Goal: Contribute content

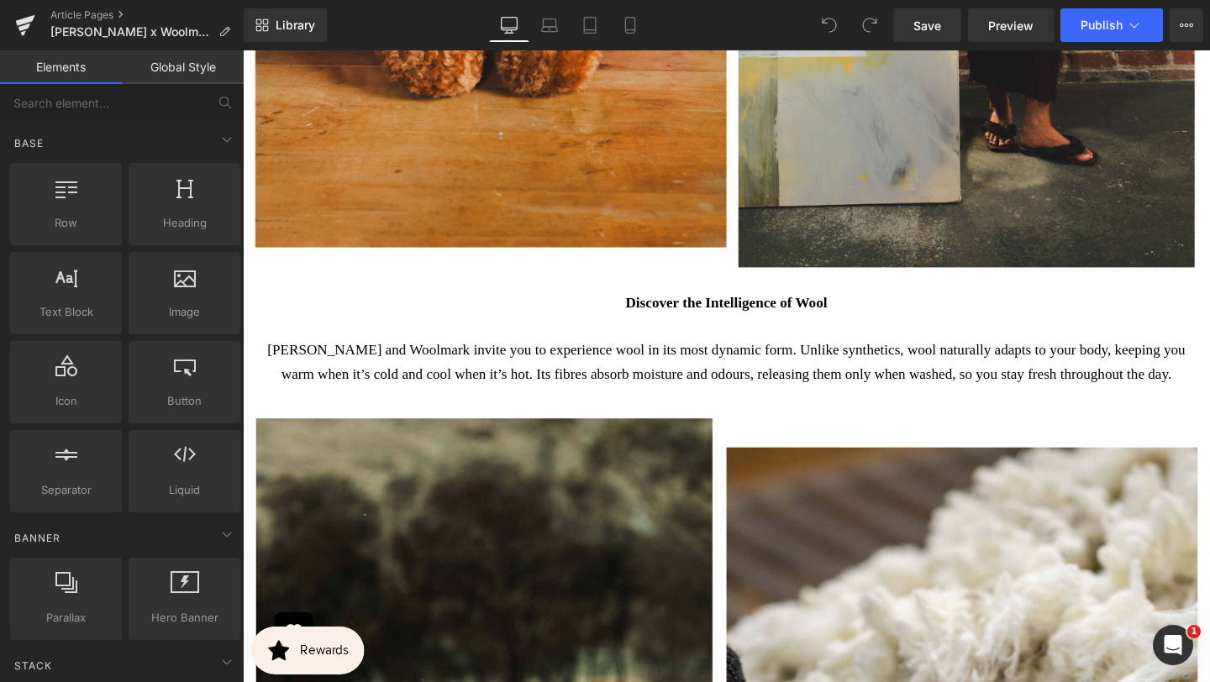
scroll to position [1924, 0]
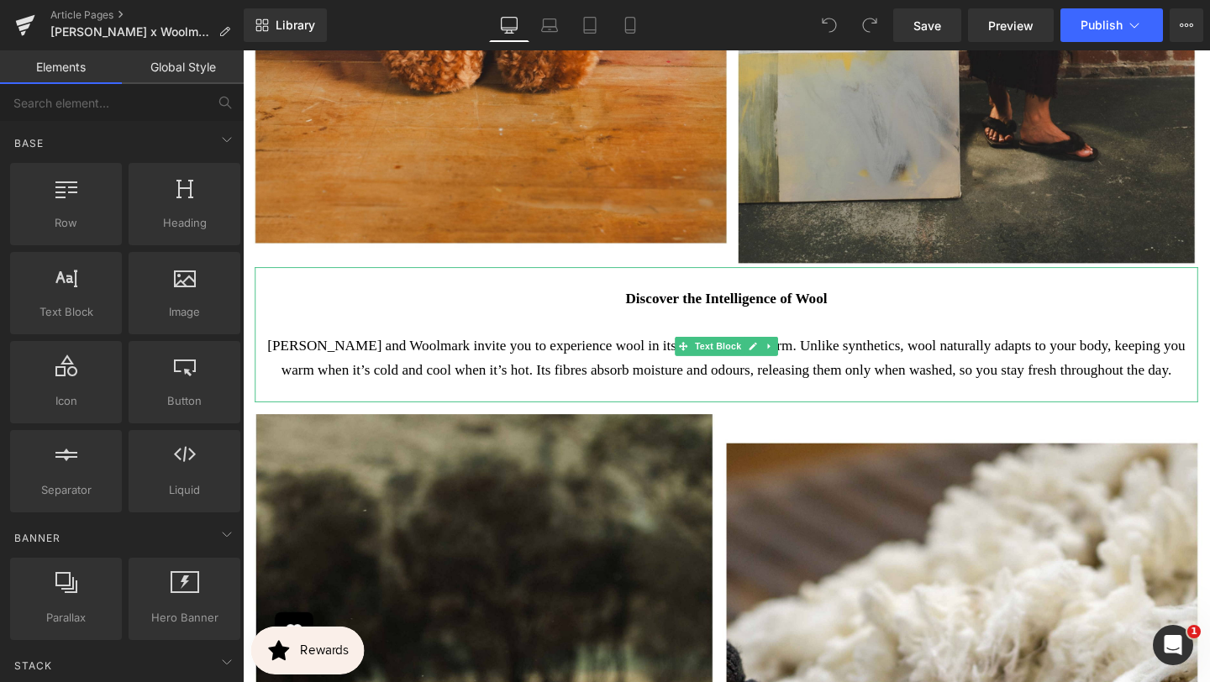
click at [975, 372] on p "[PERSON_NAME] and Woolmark invite you to experience wool in its most dynamic fo…" at bounding box center [751, 374] width 966 height 50
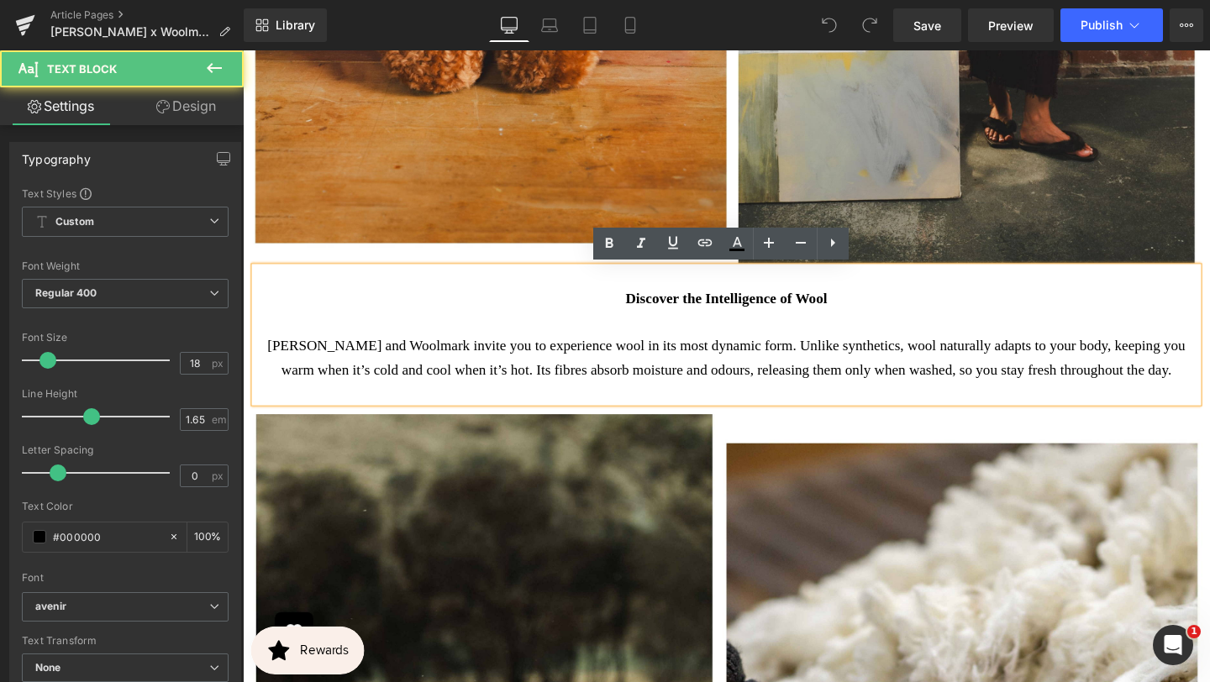
click at [971, 364] on p "[PERSON_NAME] and Woolmark invite you to experience wool in its most dynamic fo…" at bounding box center [751, 374] width 966 height 50
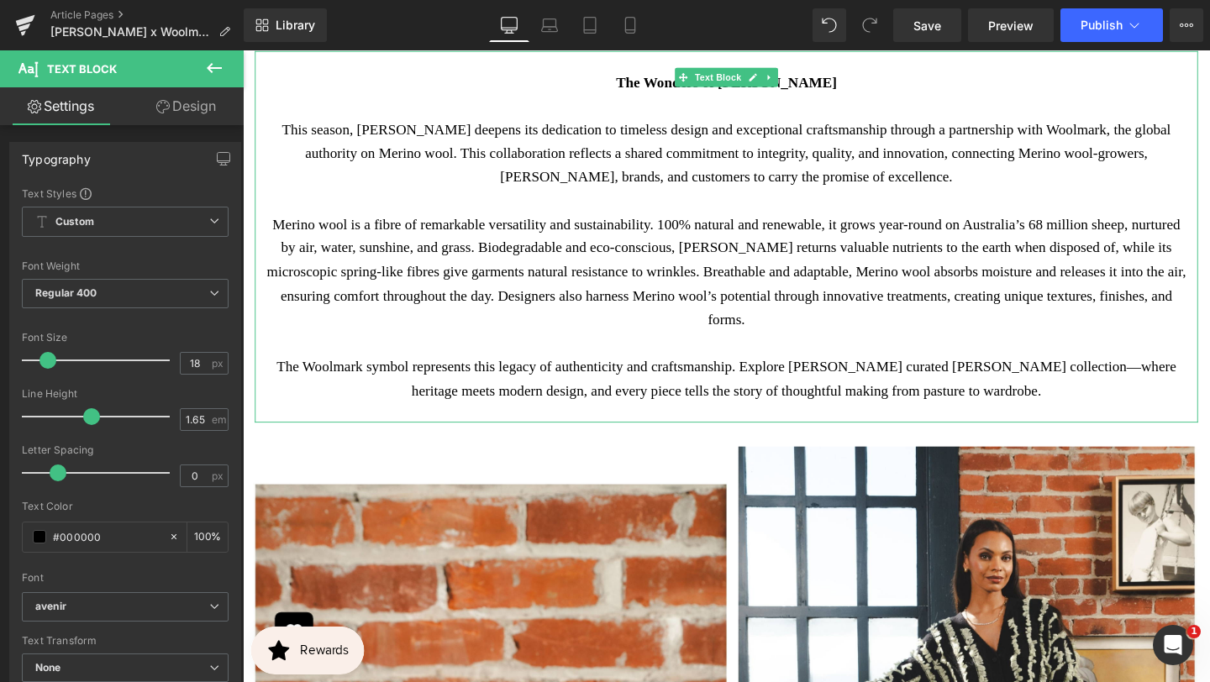
scroll to position [985, 0]
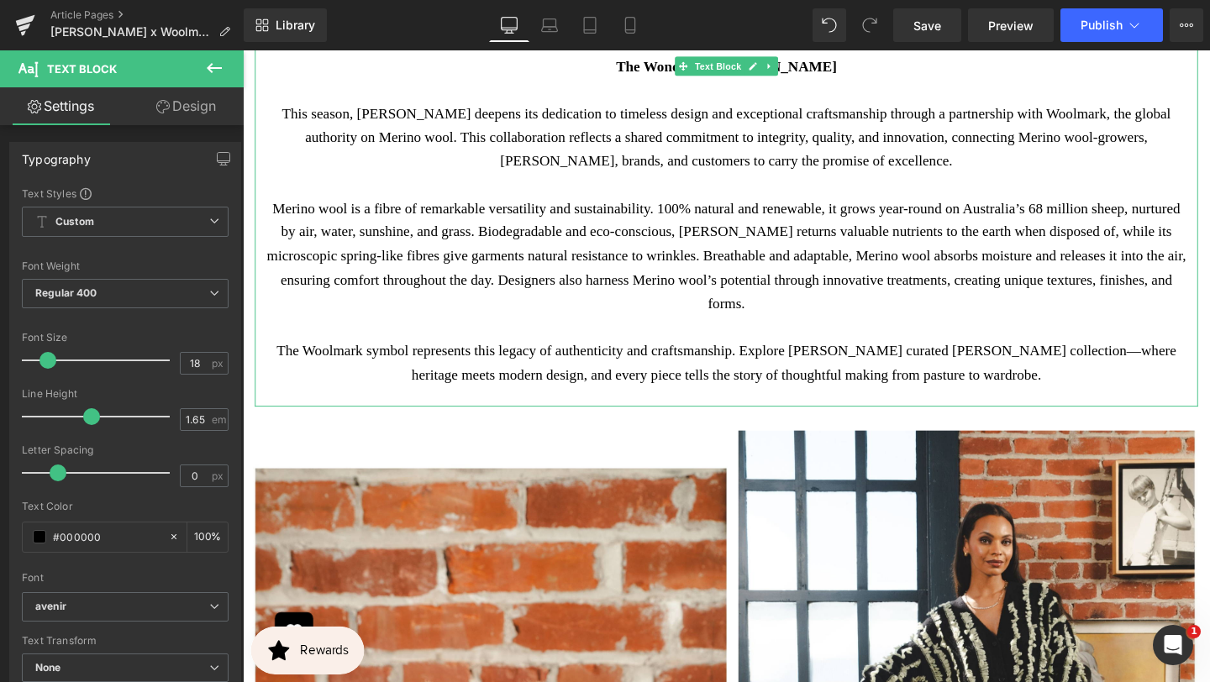
drag, startPoint x: 424, startPoint y: 211, endPoint x: 429, endPoint y: 325, distance: 114.4
click at [424, 211] on p "Merino wool is a fibre of remarkable versatility and sustainability. 100% natur…" at bounding box center [751, 267] width 966 height 125
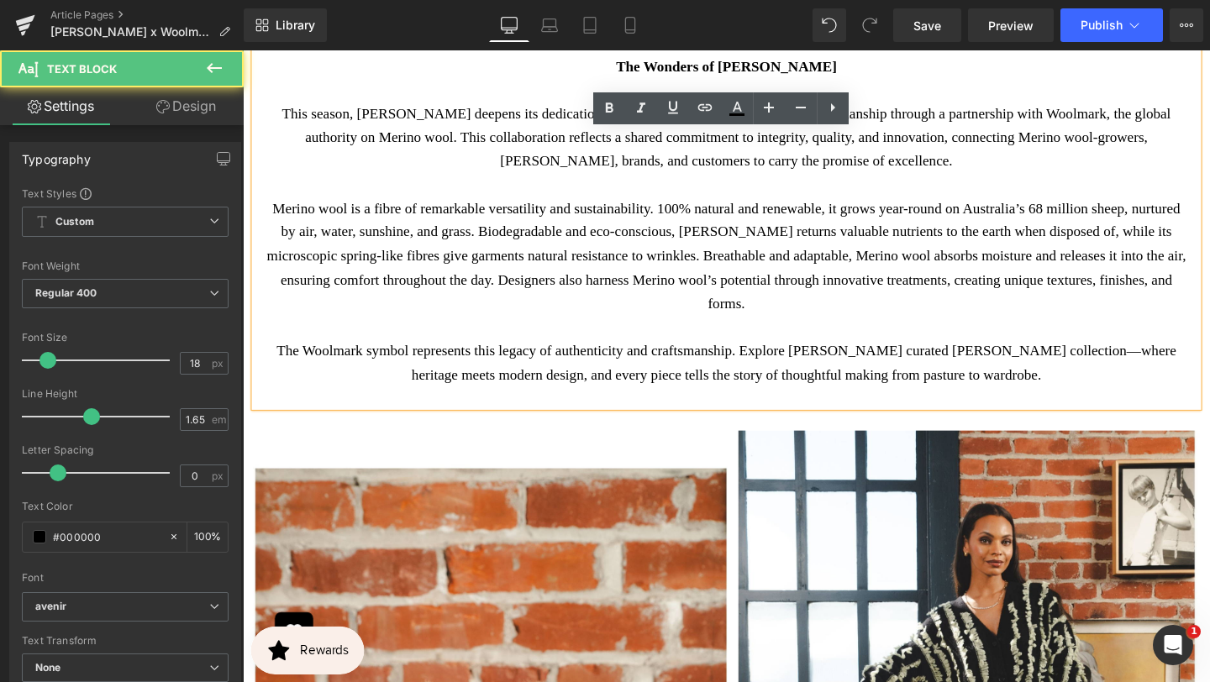
click at [428, 216] on p "Merino wool is a fibre of remarkable versatility and sustainability. 100% natur…" at bounding box center [751, 267] width 966 height 125
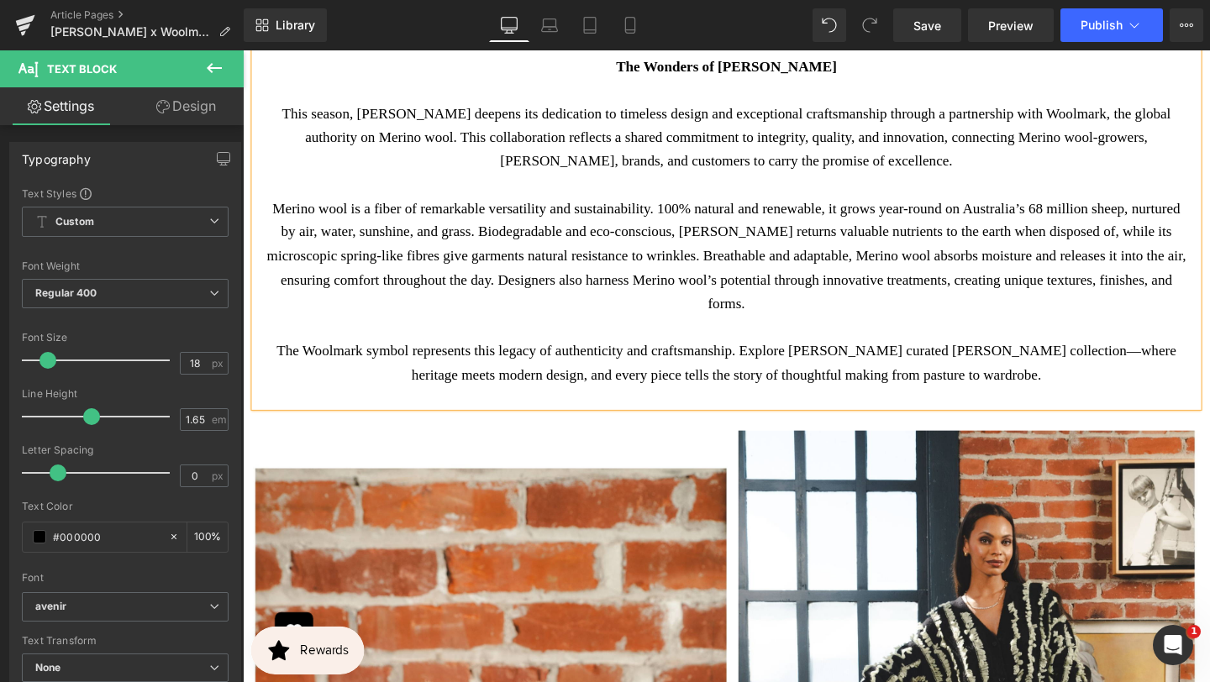
click at [518, 241] on p "Merino wool is a fiber of remarkable versatility and sustainability. 100% natur…" at bounding box center [751, 267] width 966 height 125
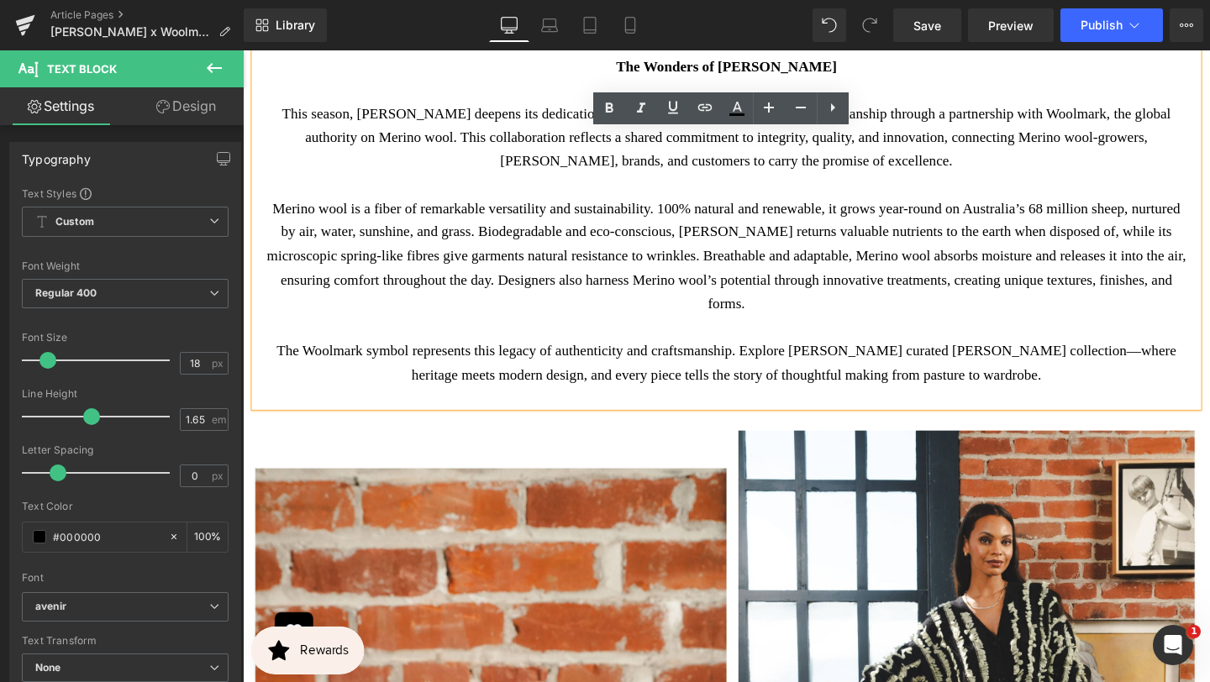
click at [629, 269] on p "Merino wool is a fiber of remarkable versatility and sustainability. 100% natur…" at bounding box center [751, 267] width 966 height 125
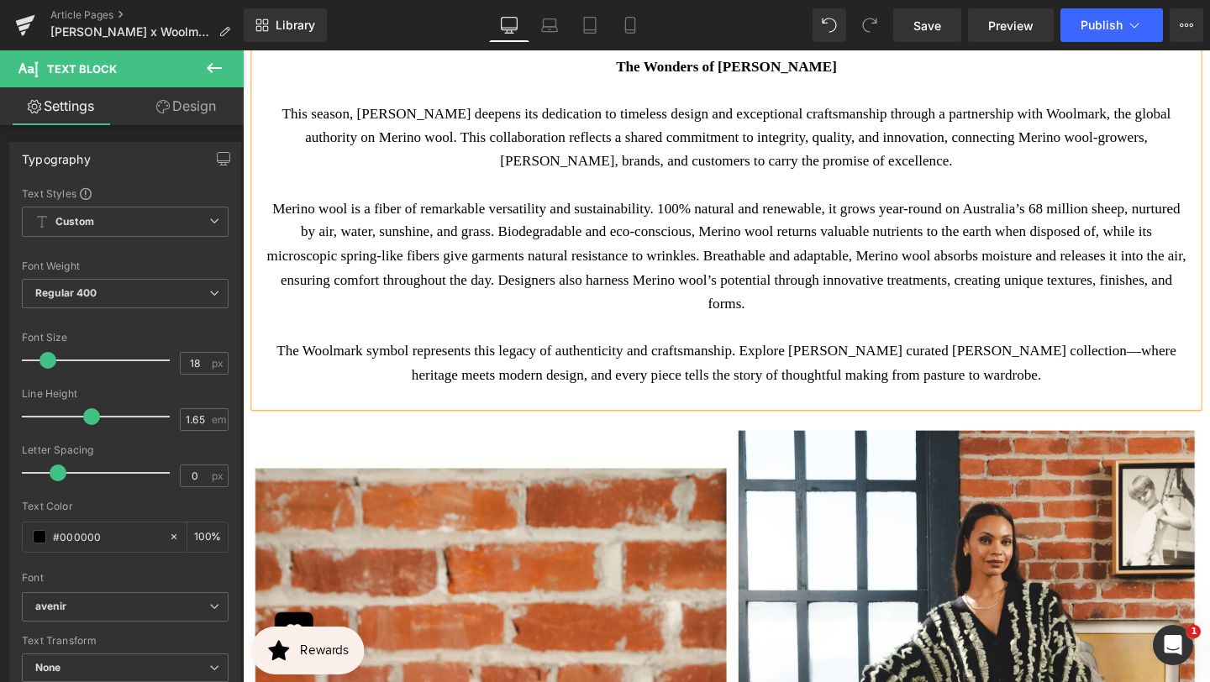
click at [932, 261] on p "Merino wool is a fiber of remarkable versatility and sustainability. 100% natur…" at bounding box center [751, 267] width 966 height 125
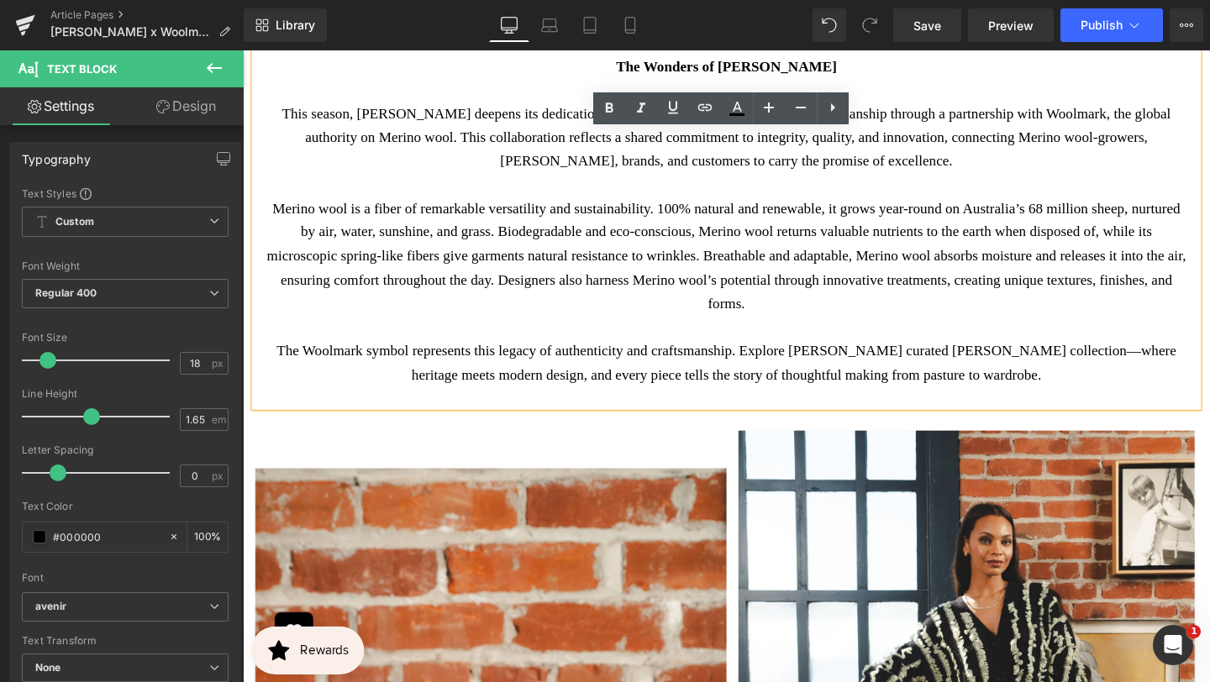
click at [962, 310] on p "Merino wool is a fiber of remarkable versatility and sustainability. 100% natur…" at bounding box center [751, 267] width 966 height 125
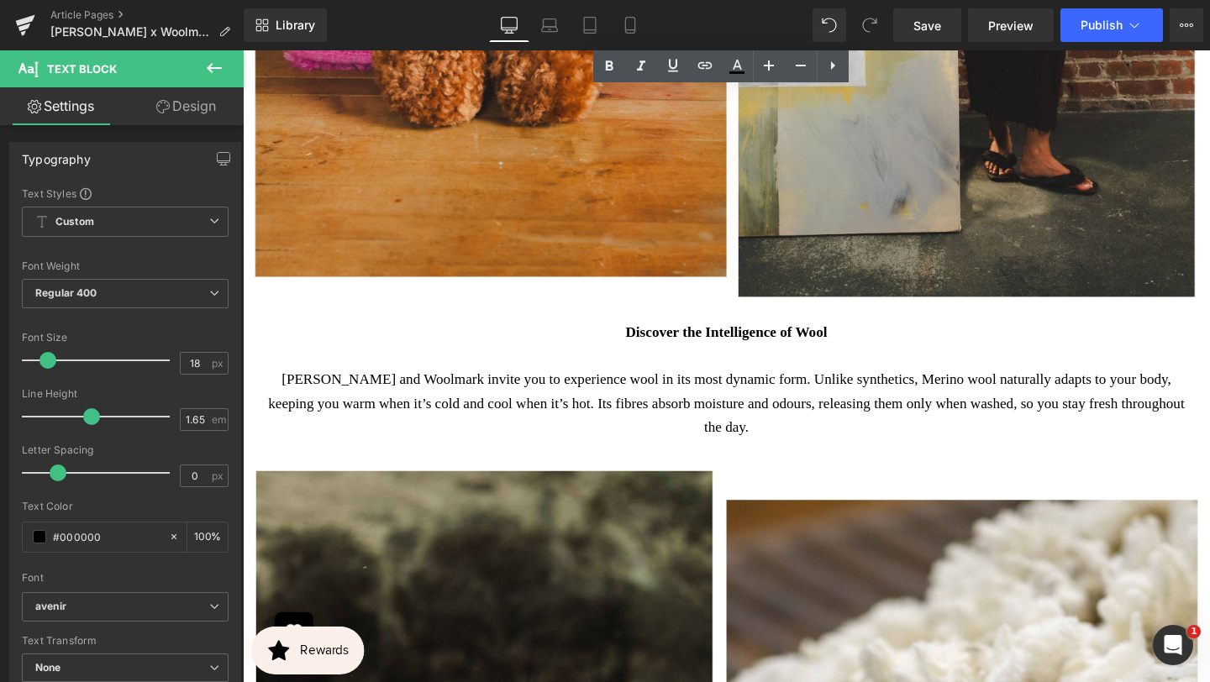
scroll to position [1851, 0]
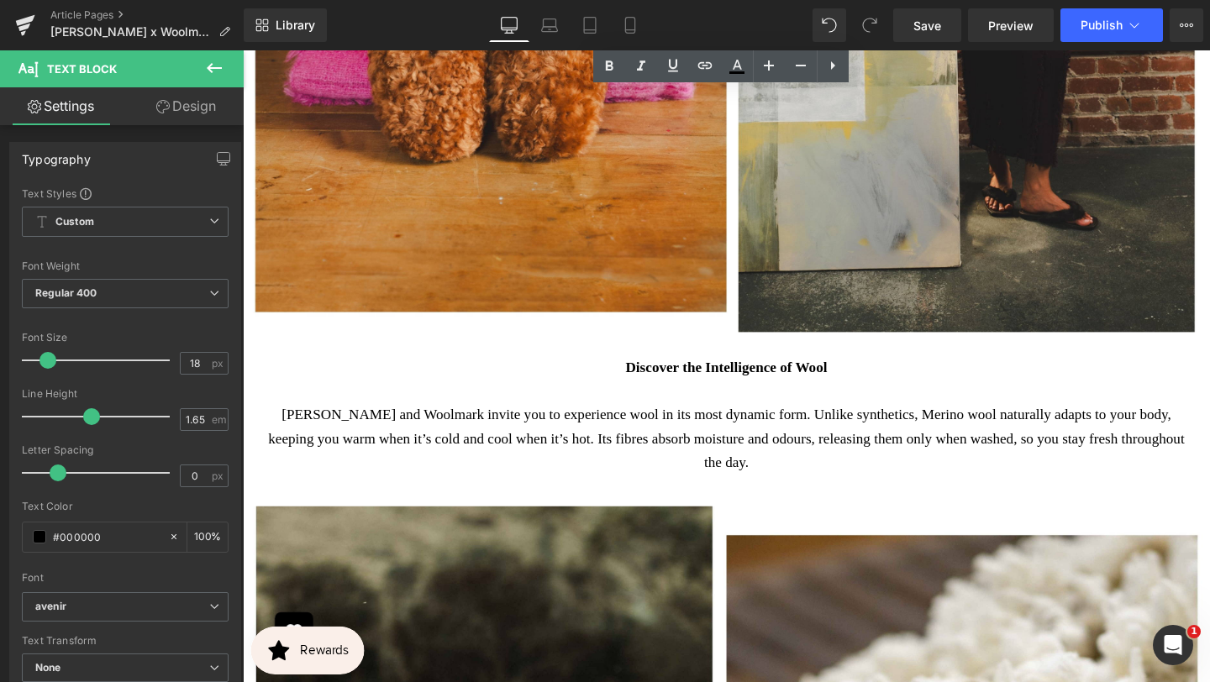
click at [704, 458] on p "[PERSON_NAME] and Woolmark invite you to experience wool in its most dynamic fo…" at bounding box center [751, 459] width 966 height 75
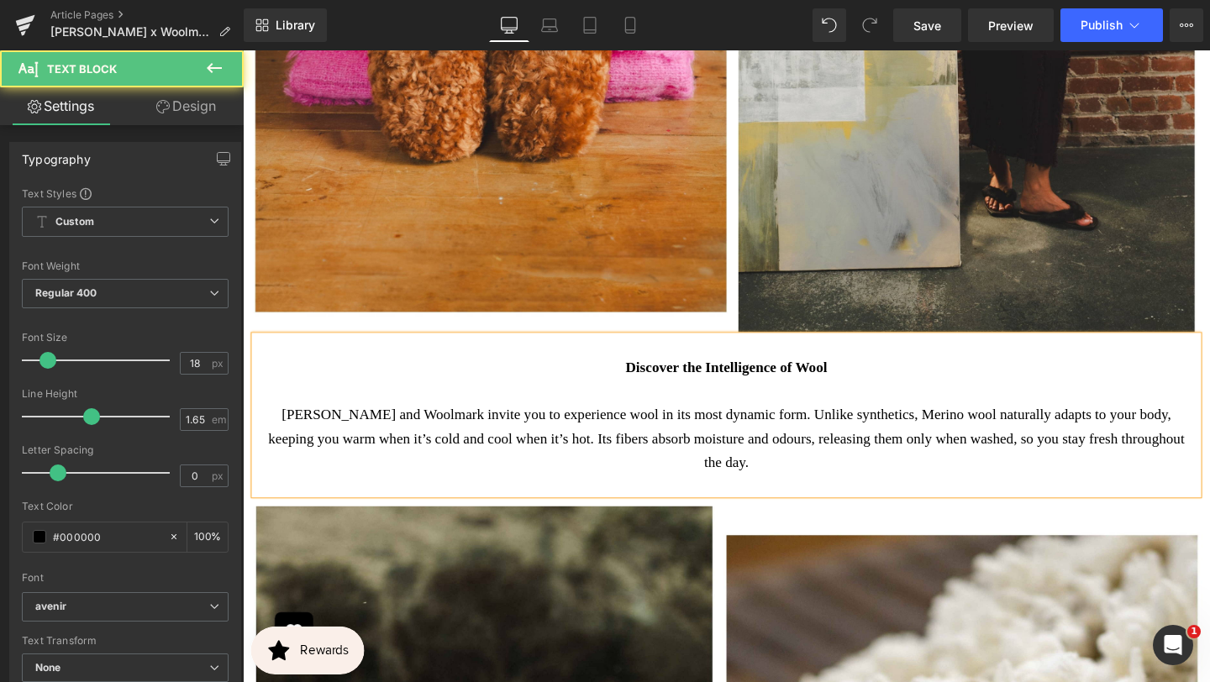
click at [847, 445] on p "[PERSON_NAME] and Woolmark invite you to experience wool in its most dynamic fo…" at bounding box center [751, 459] width 966 height 75
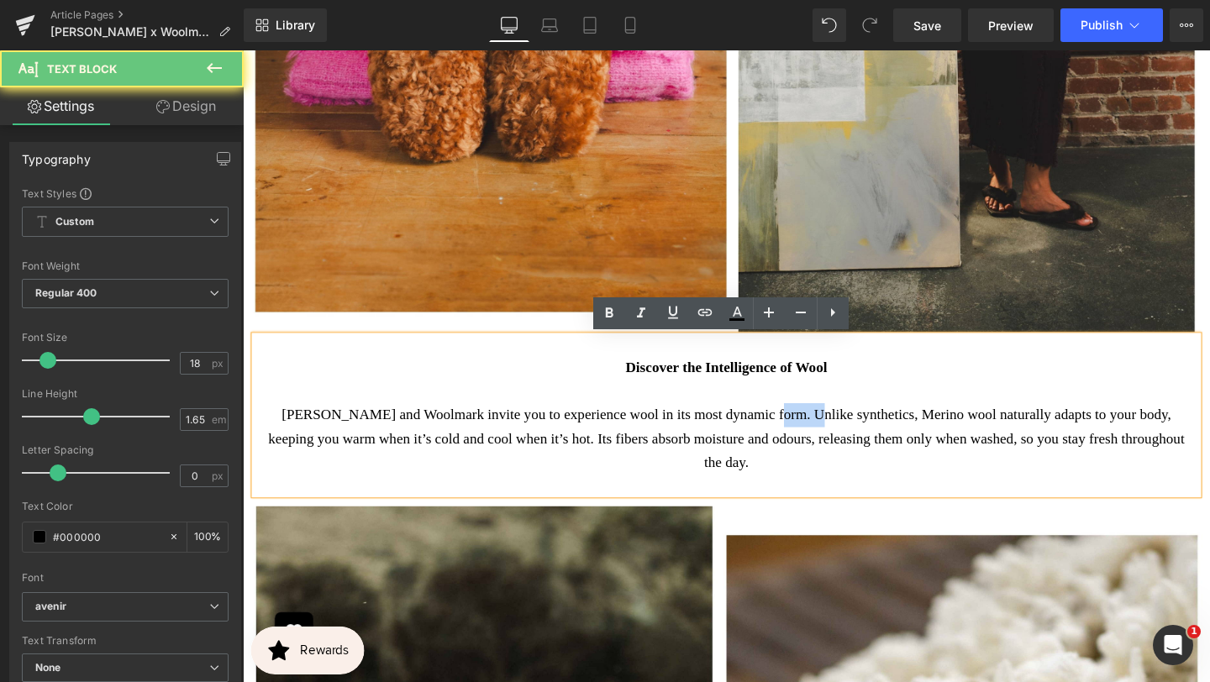
click at [847, 445] on p "[PERSON_NAME] and Woolmark invite you to experience wool in its most dynamic fo…" at bounding box center [751, 459] width 966 height 75
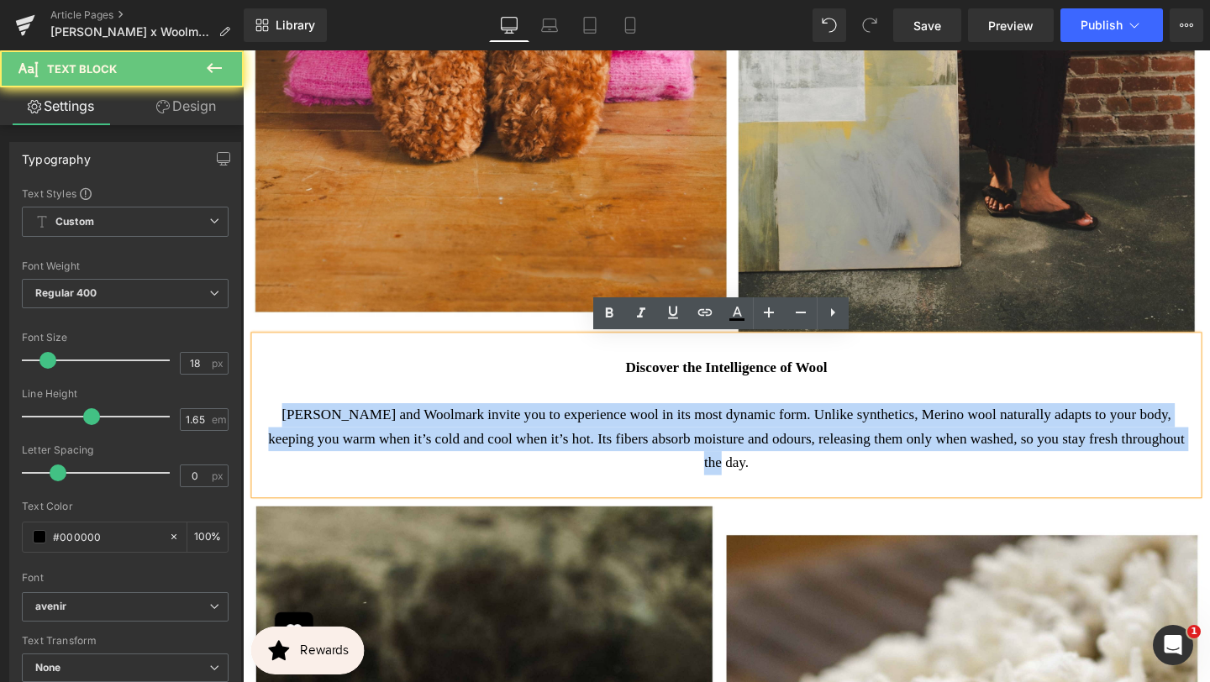
click at [847, 445] on p "[PERSON_NAME] and Woolmark invite you to experience wool in its most dynamic fo…" at bounding box center [751, 459] width 966 height 75
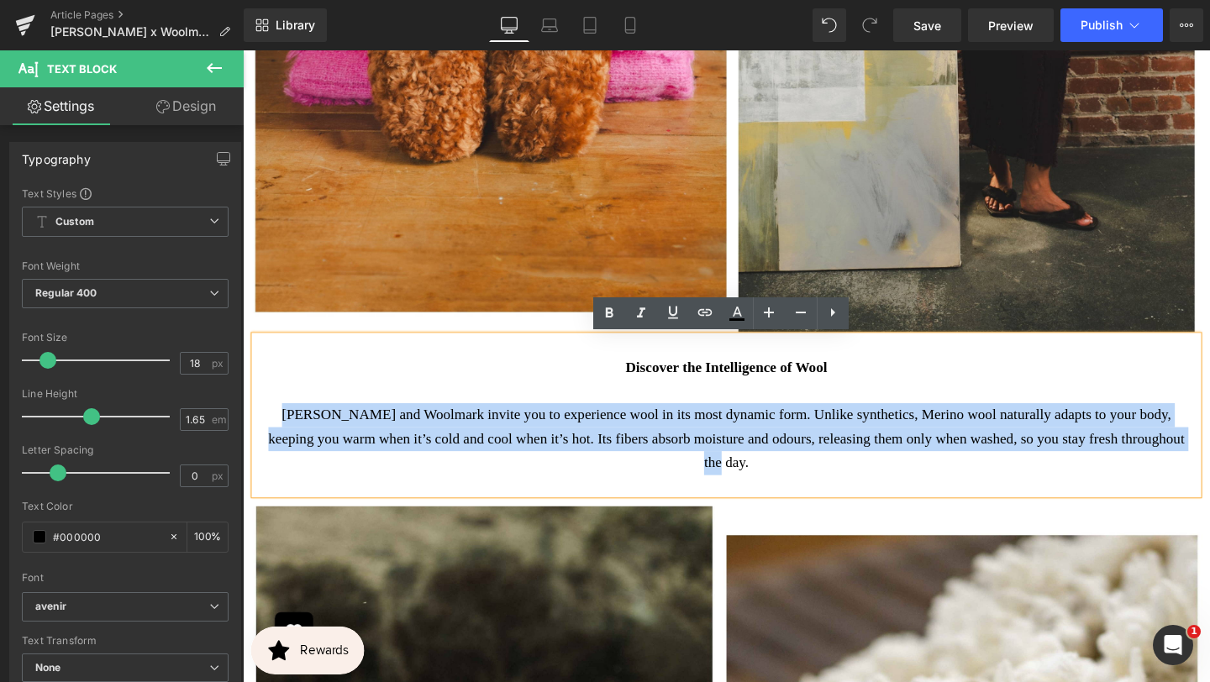
copy p "[PERSON_NAME] and Woolmark invite you to experience wool in its most dynamic fo…"
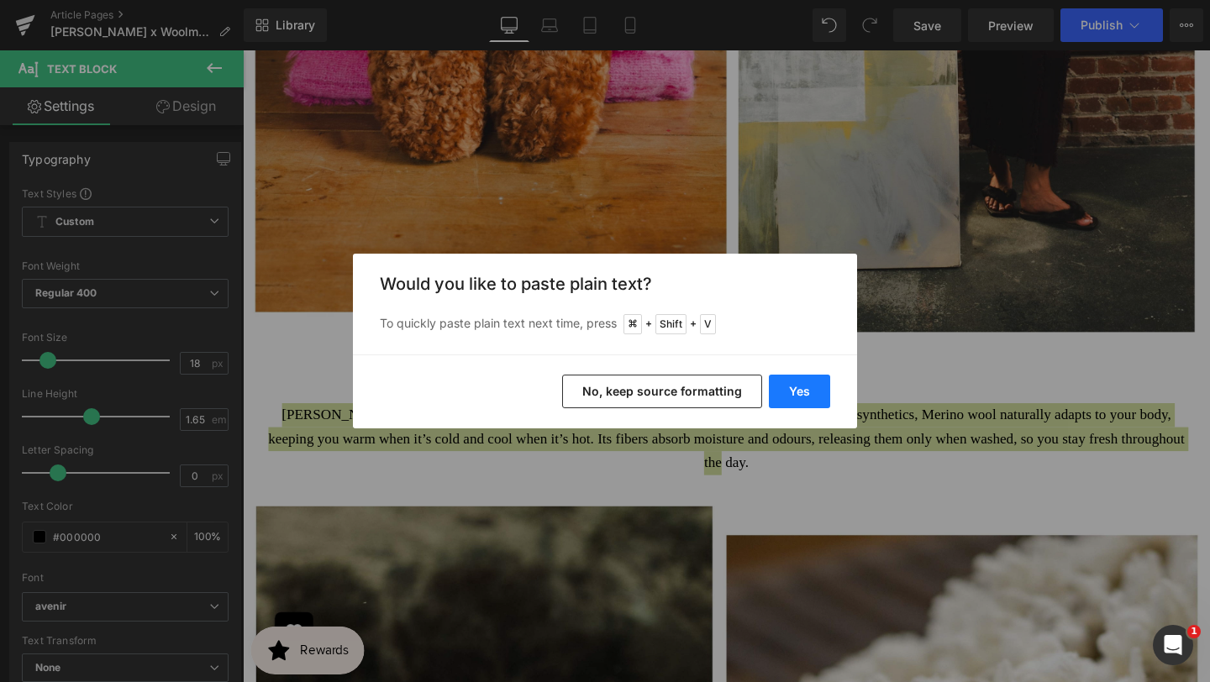
click at [792, 390] on button "Yes" at bounding box center [799, 392] width 61 height 34
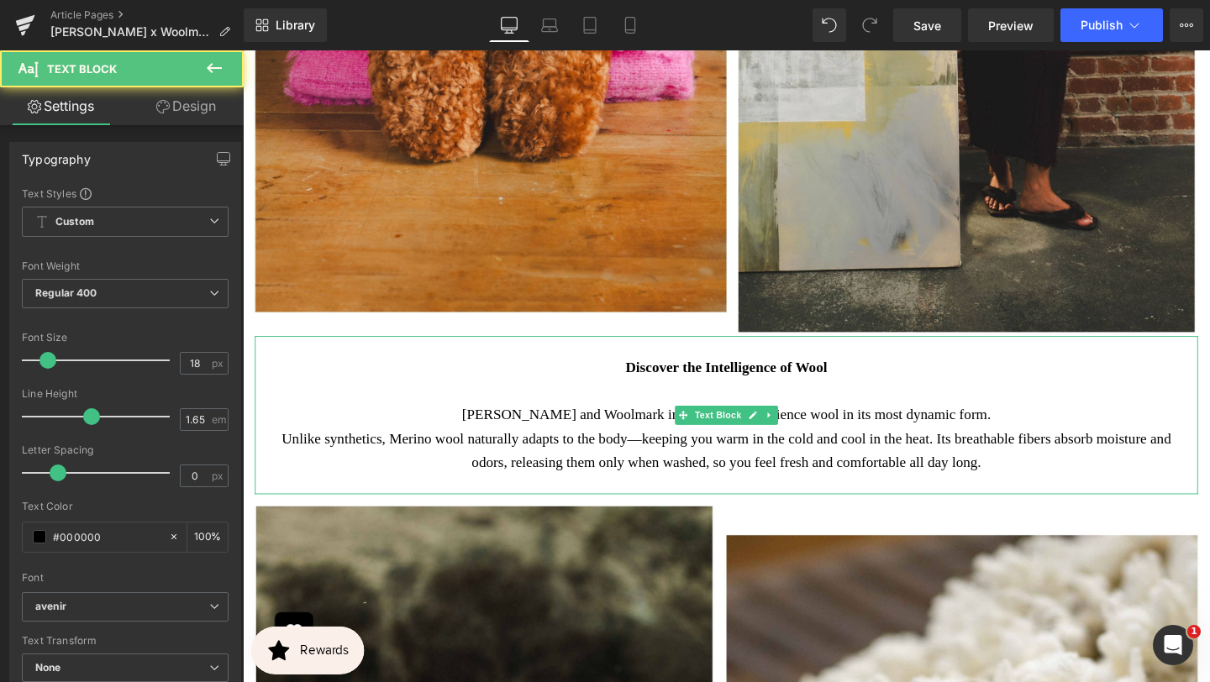
click at [859, 468] on p "Unlike synthetics, Merino wool naturally adapts to the body—keeping you warm in…" at bounding box center [751, 472] width 966 height 50
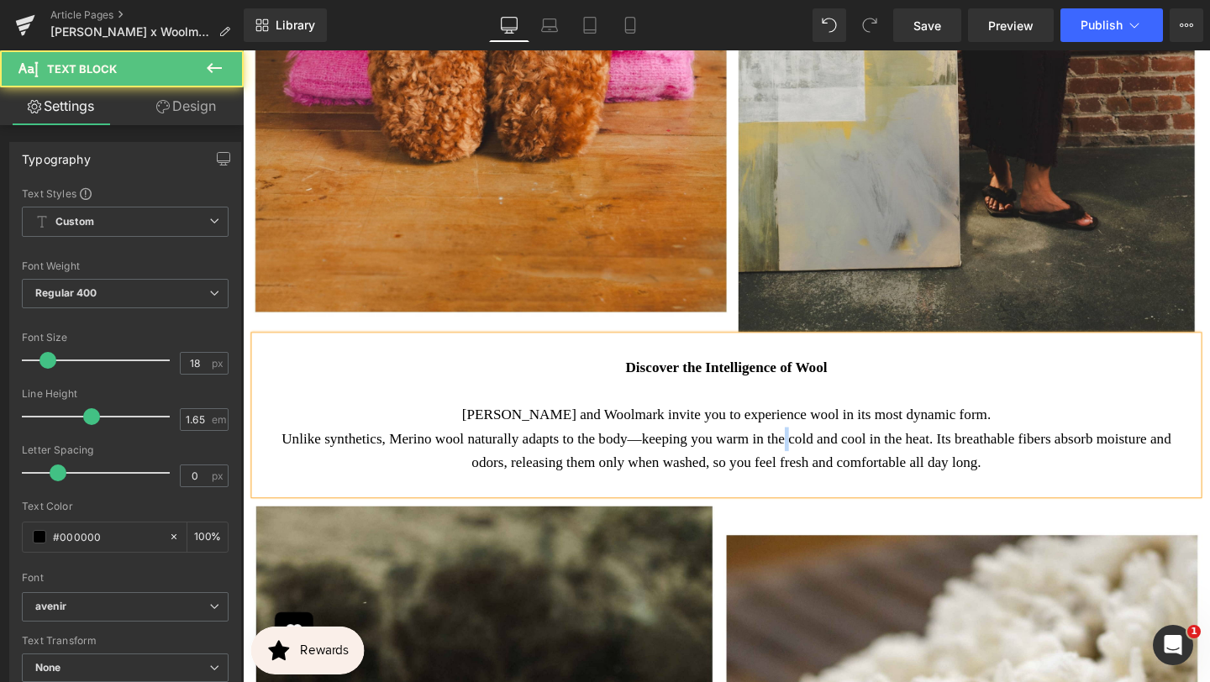
click at [859, 469] on p "Unlike synthetics, Merino wool naturally adapts to the body—keeping you warm in…" at bounding box center [751, 472] width 966 height 50
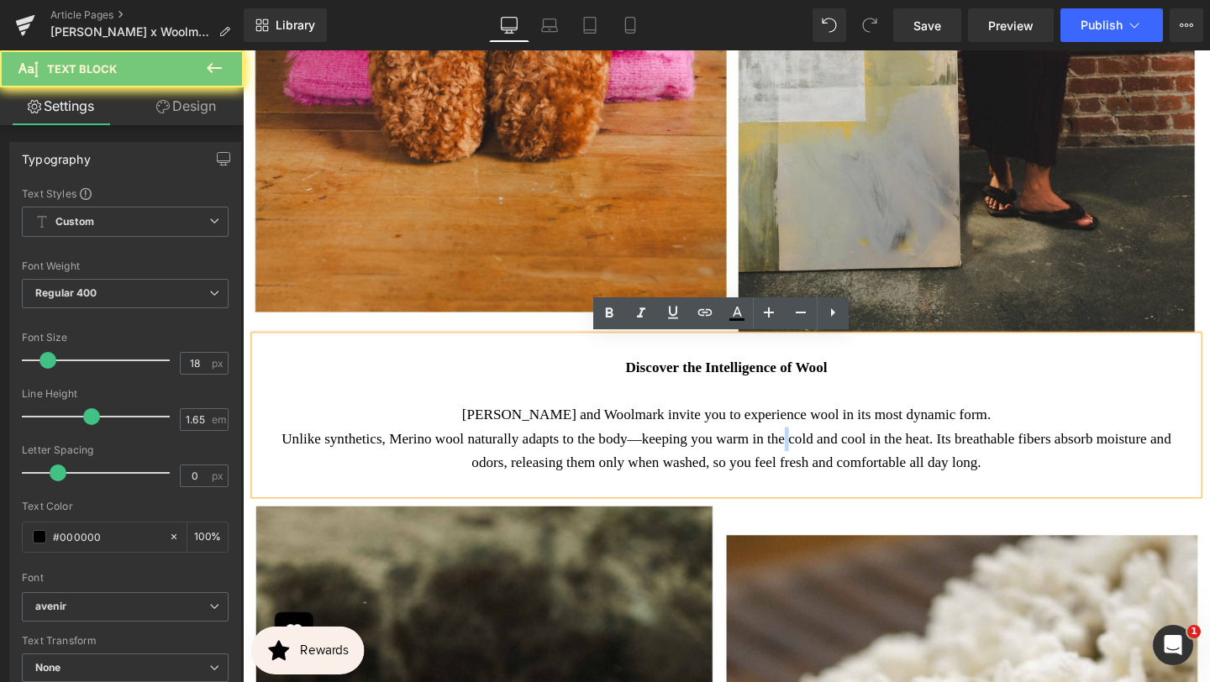
click at [859, 469] on p "Unlike synthetics, Merino wool naturally adapts to the body—keeping you warm in…" at bounding box center [751, 472] width 966 height 50
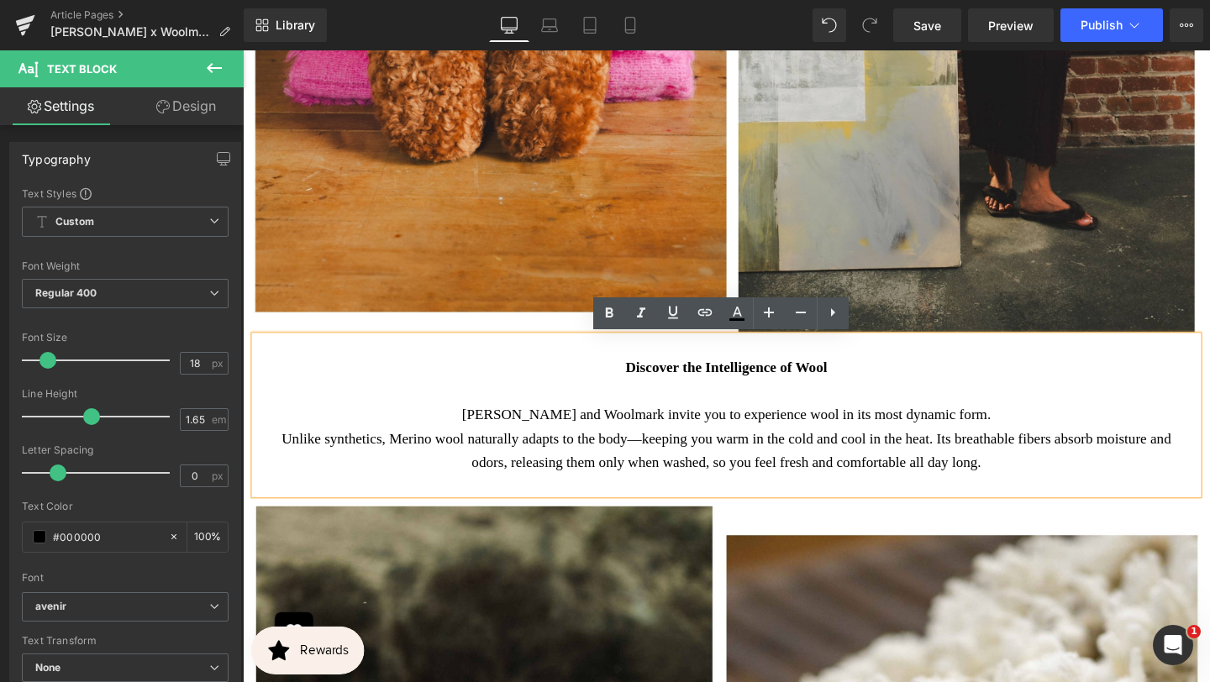
click at [856, 456] on p "Unlike synthetics, Merino wool naturally adapts to the body—keeping you warm in…" at bounding box center [751, 472] width 966 height 50
click at [923, 423] on p "[PERSON_NAME] and Woolmark invite you to experience wool in its most dynamic fo…" at bounding box center [751, 434] width 966 height 25
click at [939, 26] on span "Save" at bounding box center [927, 26] width 28 height 18
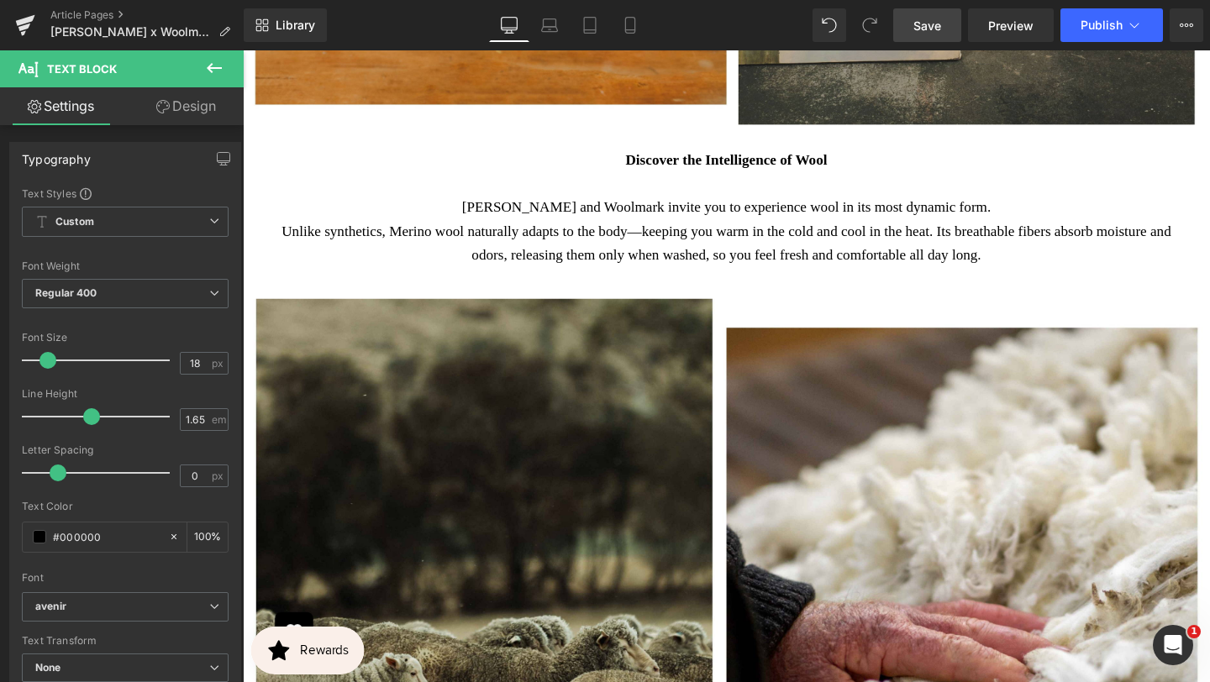
scroll to position [2063, 0]
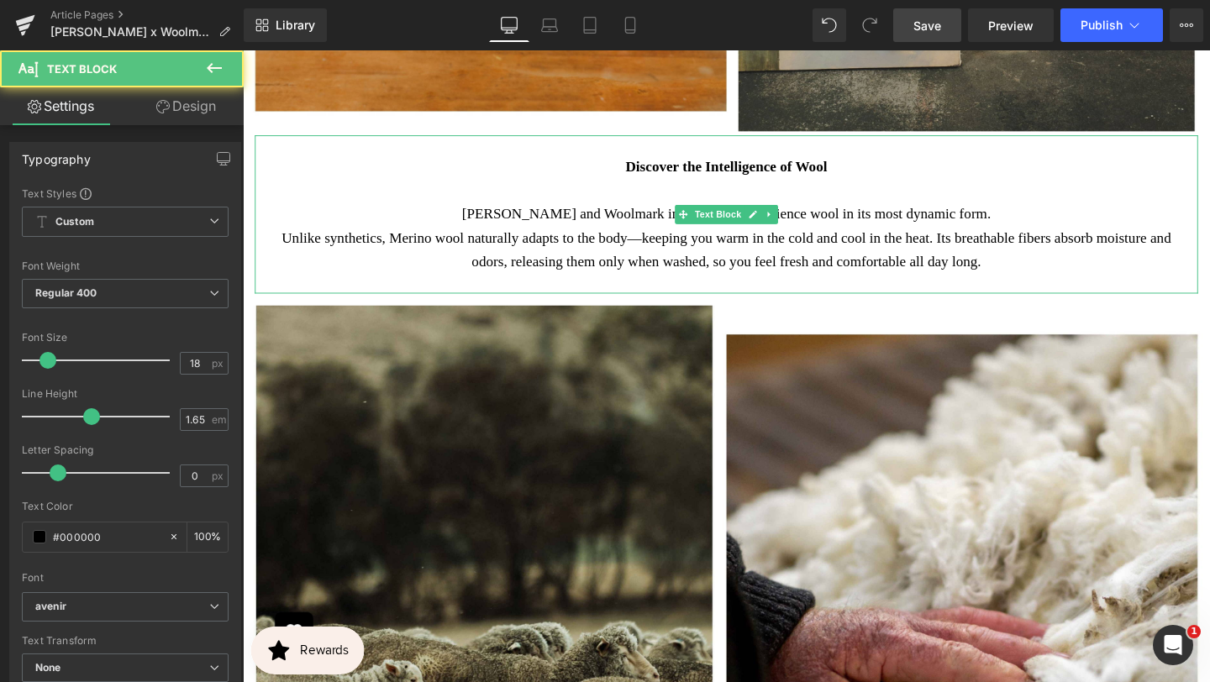
click at [832, 170] on strong "Discover the Intelligence of Wool" at bounding box center [751, 172] width 212 height 17
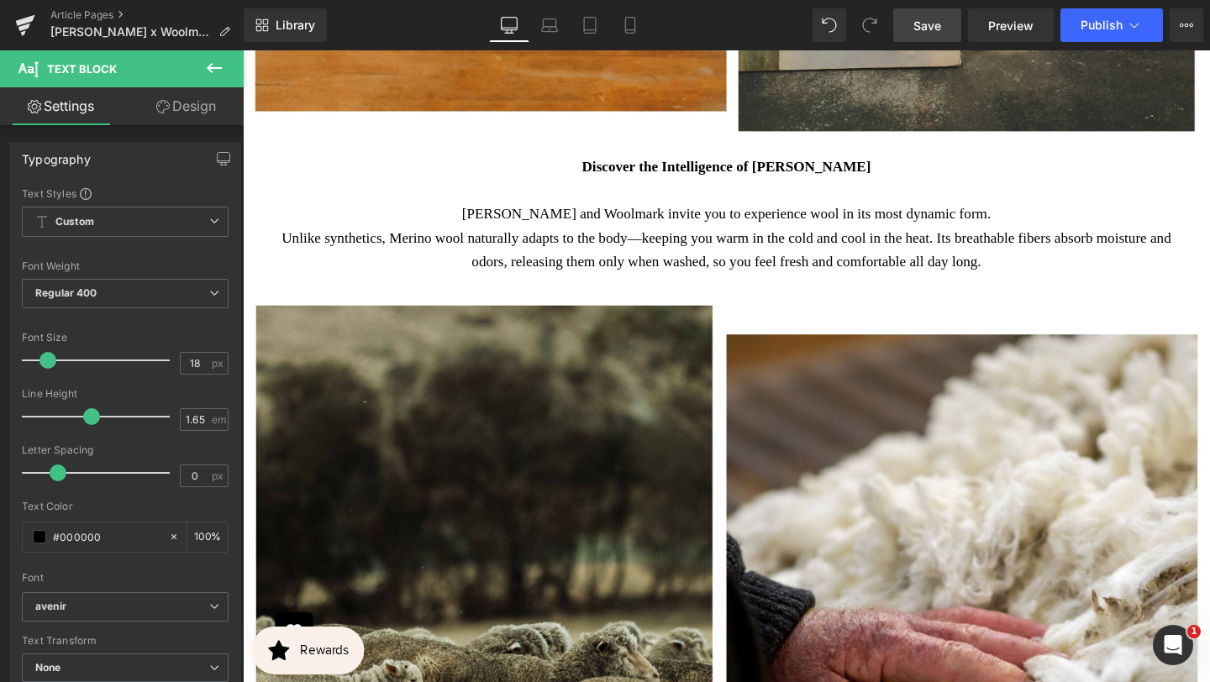
click at [935, 29] on span "Save" at bounding box center [927, 26] width 28 height 18
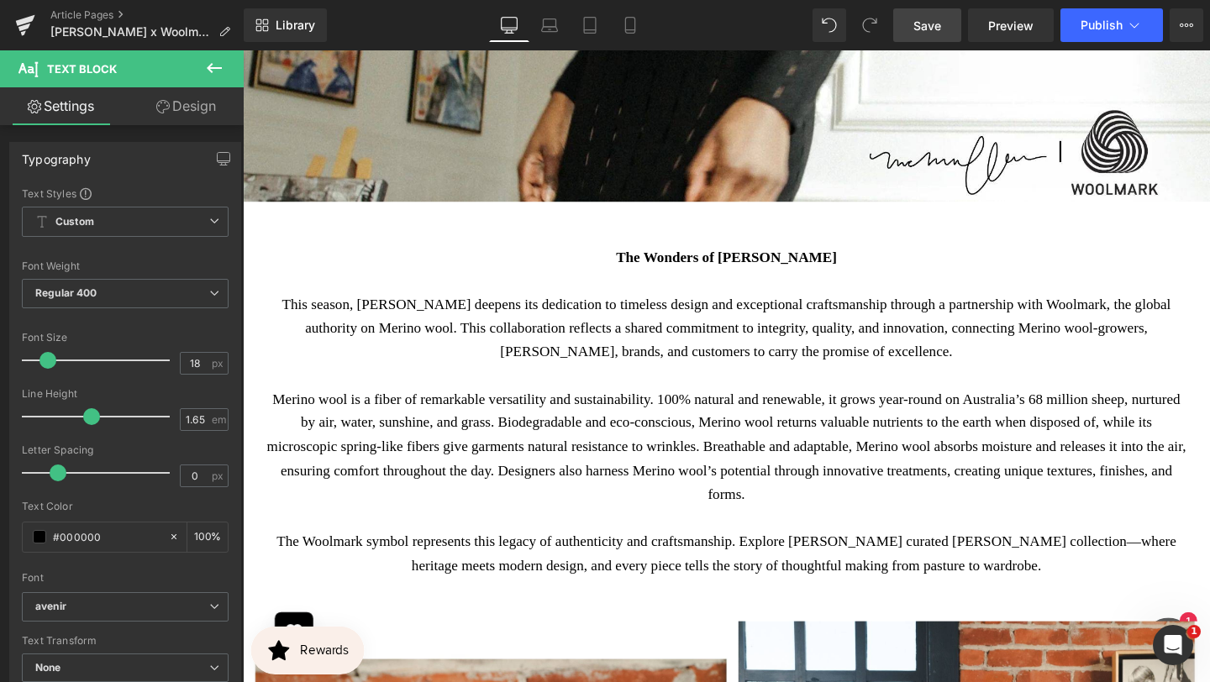
scroll to position [808, 0]
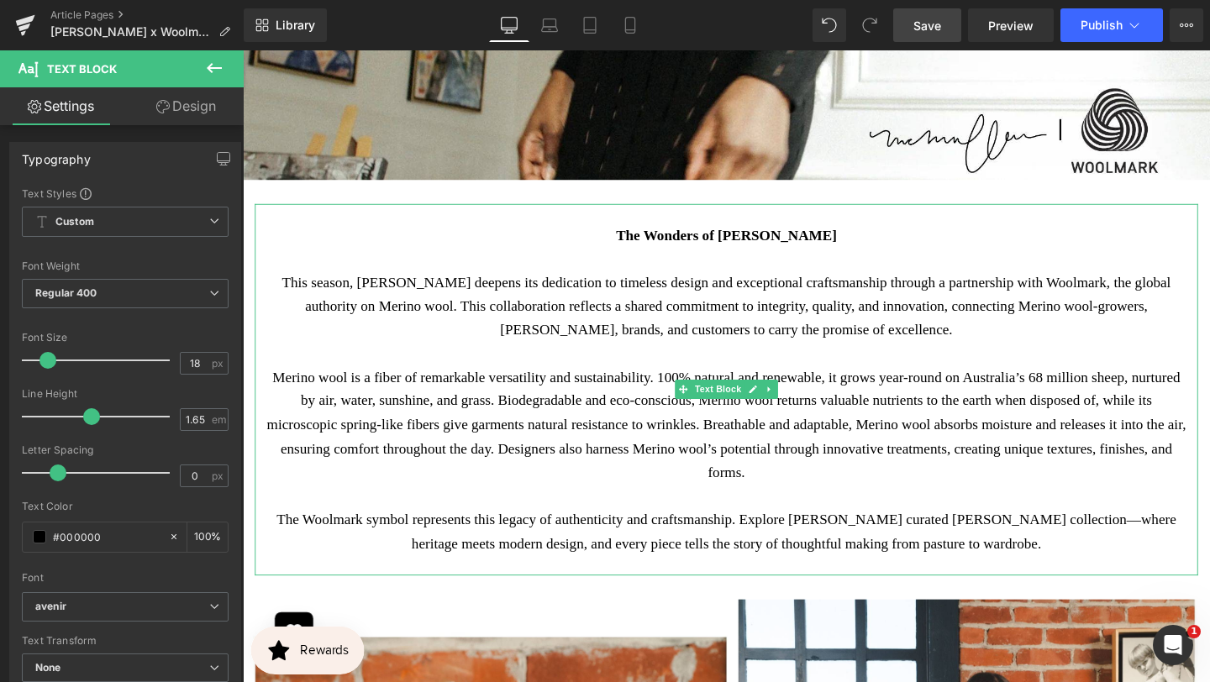
click at [358, 300] on p "This season, [PERSON_NAME] deepens its dedication to timeless design and except…" at bounding box center [751, 319] width 966 height 75
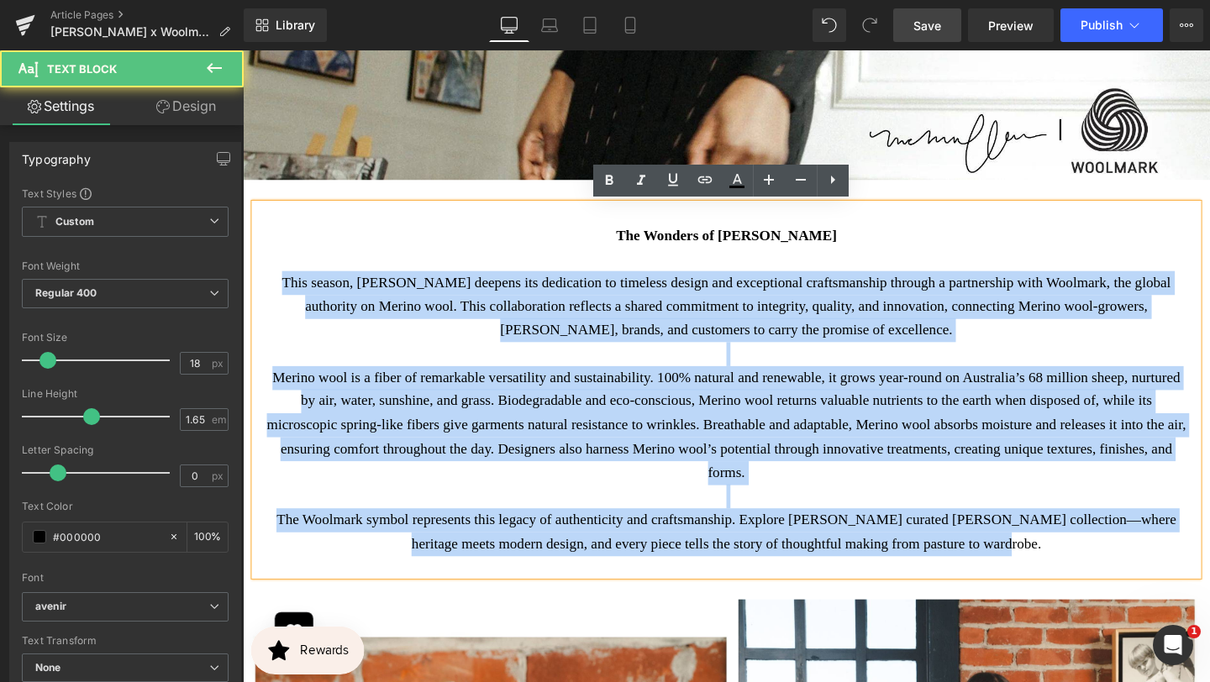
drag, startPoint x: 285, startPoint y: 294, endPoint x: 1143, endPoint y: 569, distance: 900.9
click at [1143, 569] on div "The Wonders of [PERSON_NAME] This season, [PERSON_NAME] deepens its dedication …" at bounding box center [751, 408] width 992 height 392
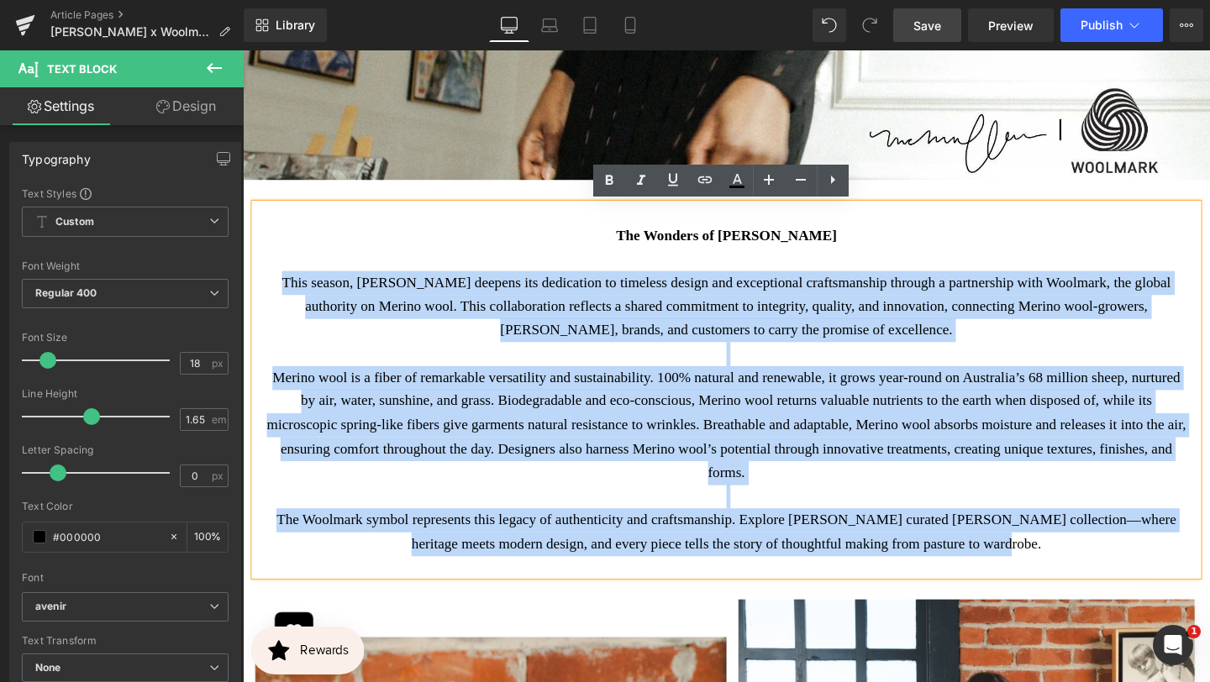
copy div "Lore ipsumd, SiTametc adipisc eli seddoeiusm te incididu utlabo etd magnaaliqua…"
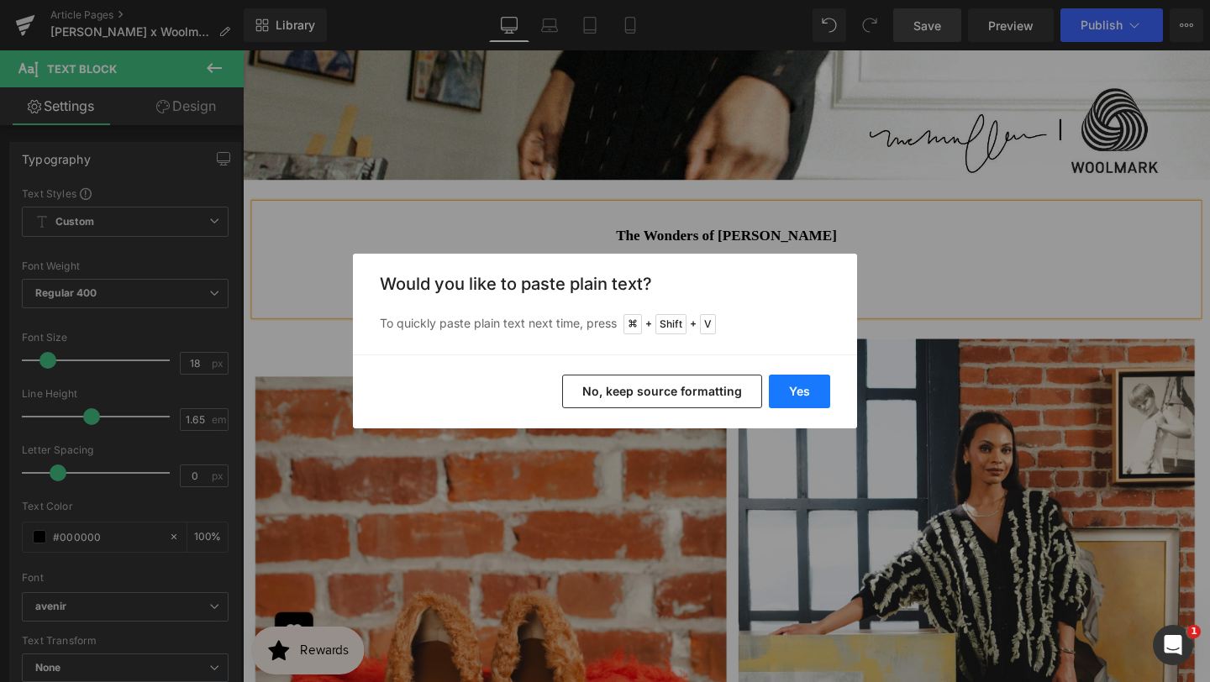
click at [787, 392] on button "Yes" at bounding box center [799, 392] width 61 height 34
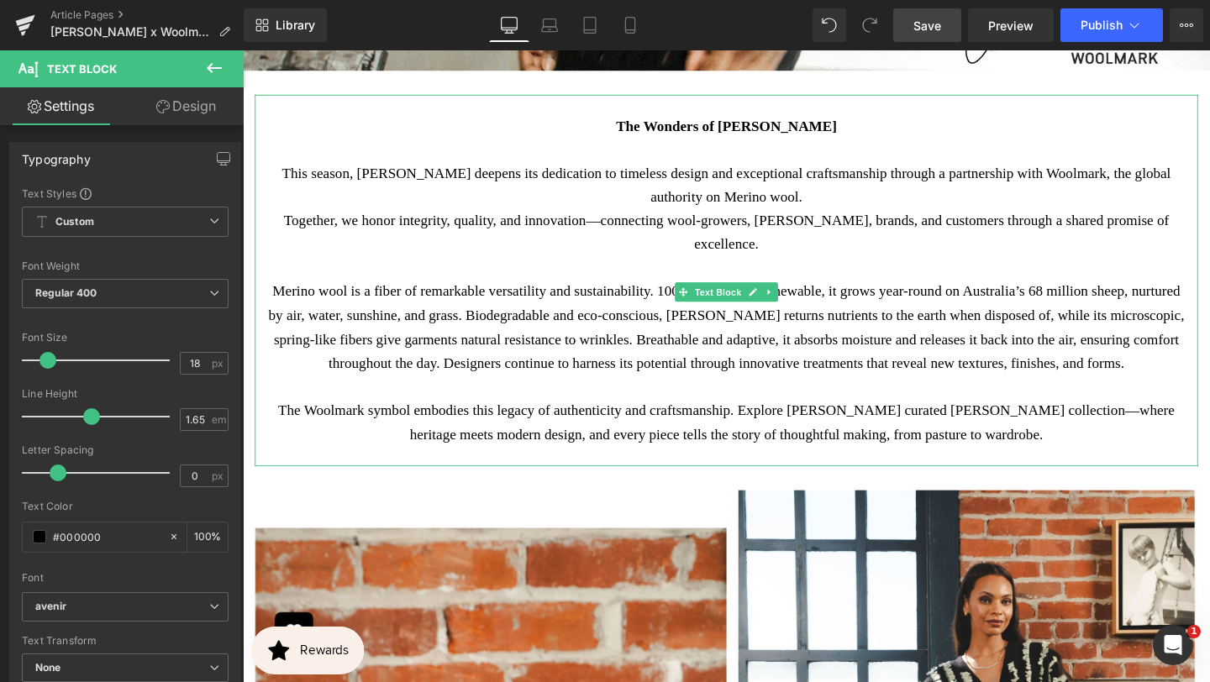
scroll to position [927, 0]
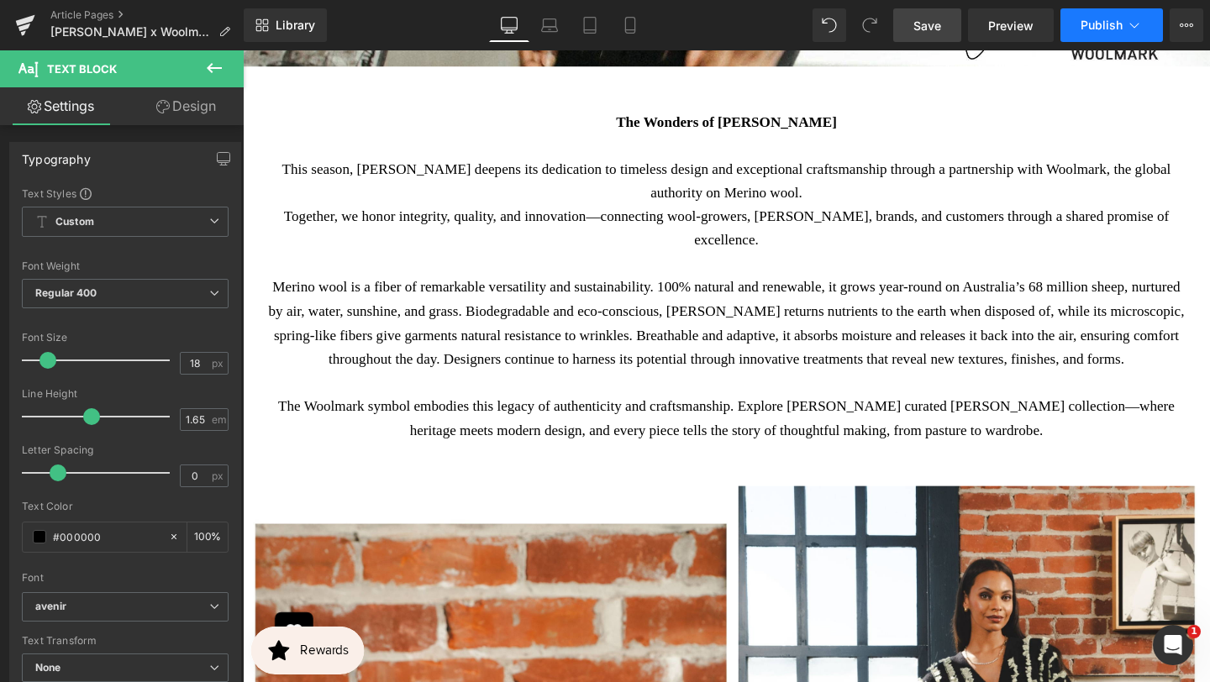
click at [1134, 20] on icon at bounding box center [1134, 25] width 17 height 17
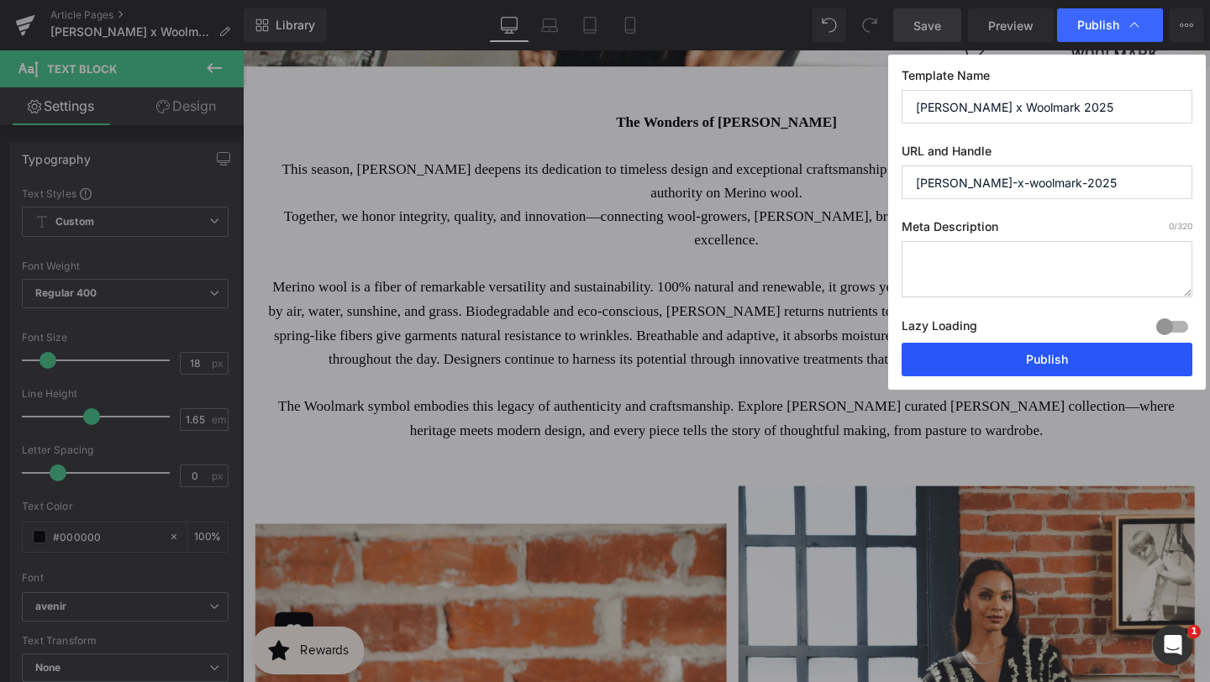
click at [1013, 359] on button "Publish" at bounding box center [1047, 360] width 291 height 34
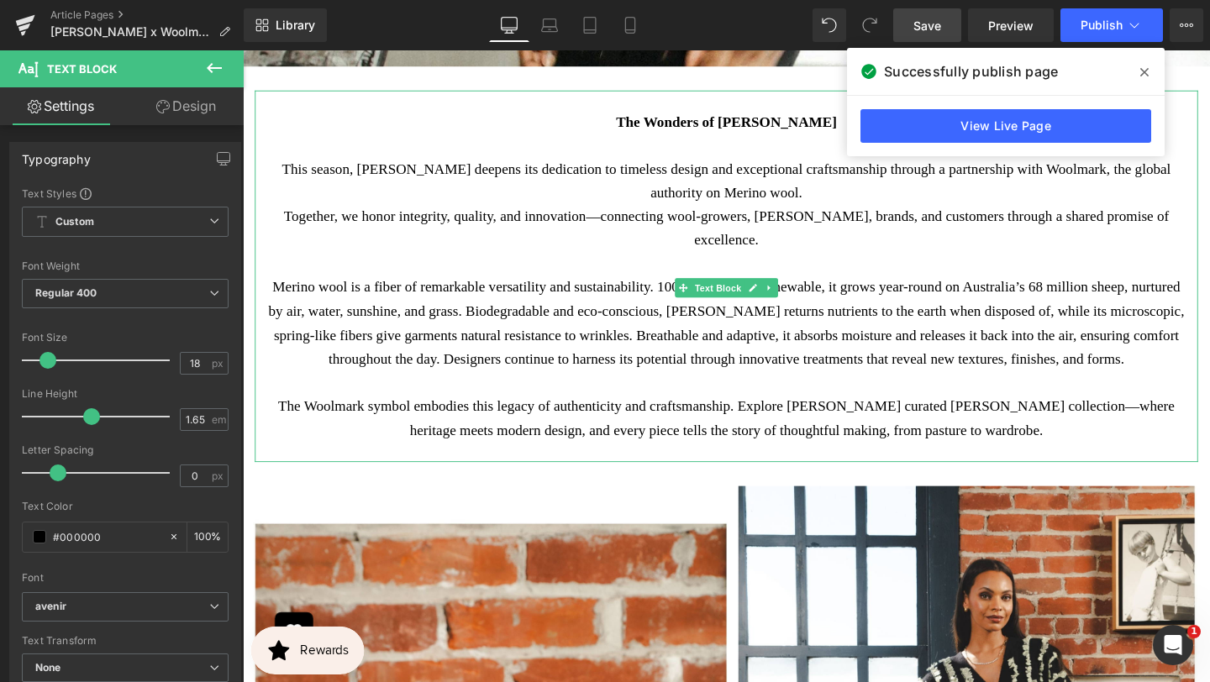
click at [764, 365] on p "Merino wool is a fiber of remarkable versatility and sustainability. 100% natur…" at bounding box center [751, 337] width 966 height 100
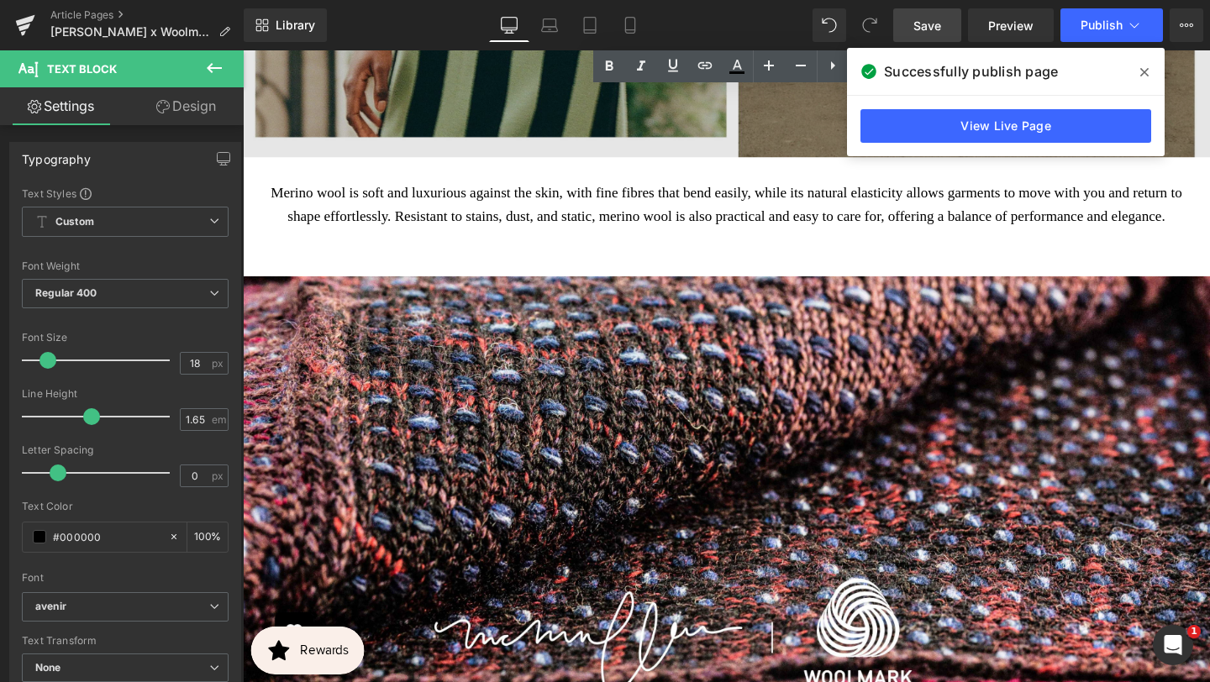
scroll to position [3260, 0]
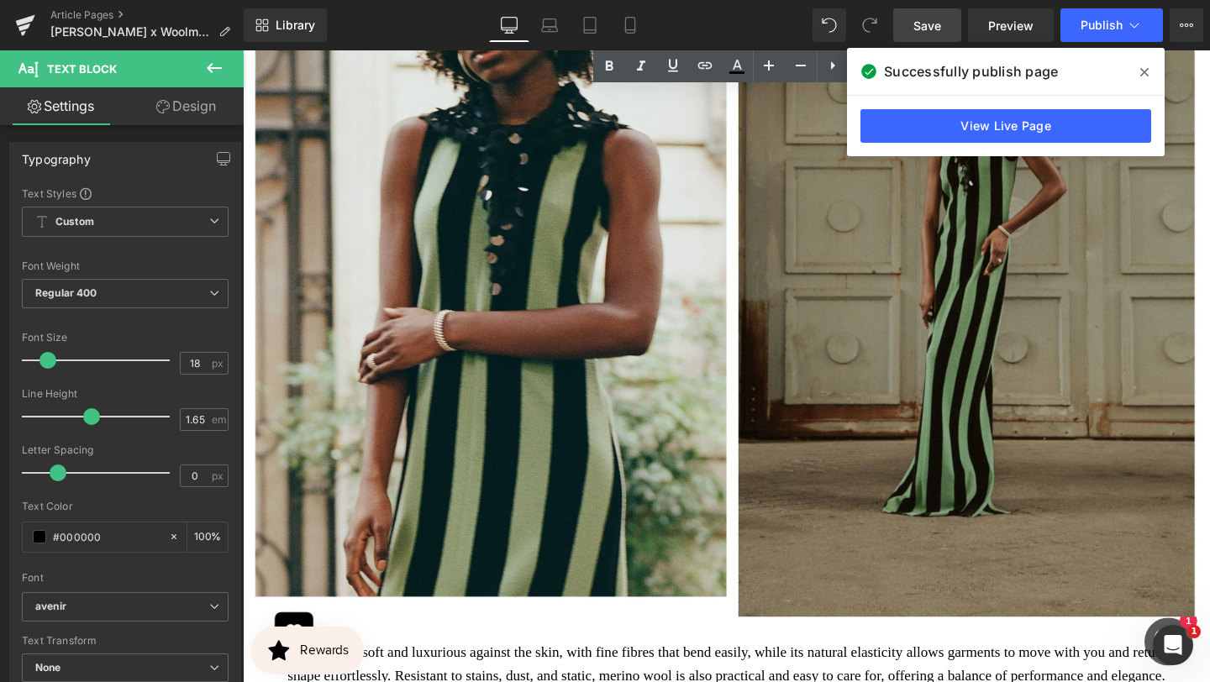
click at [1145, 74] on icon at bounding box center [1144, 72] width 8 height 13
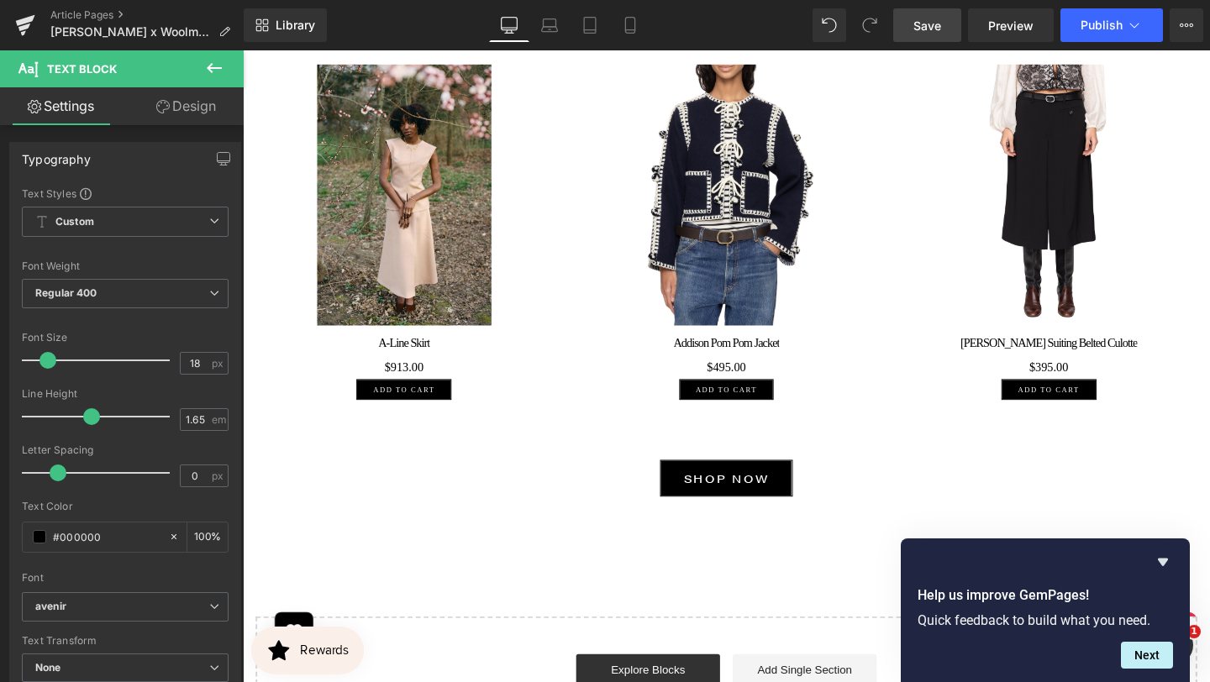
scroll to position [5292, 0]
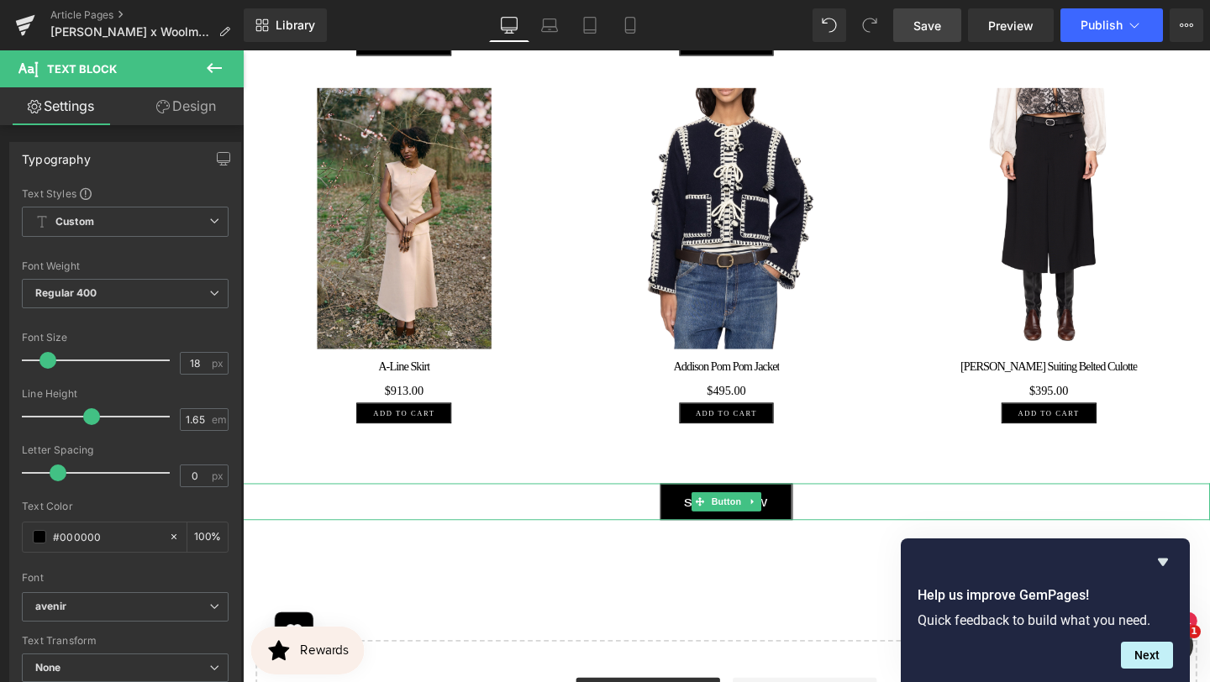
click at [775, 530] on icon at bounding box center [779, 525] width 9 height 10
click at [686, 545] on link "shop now" at bounding box center [750, 525] width 139 height 39
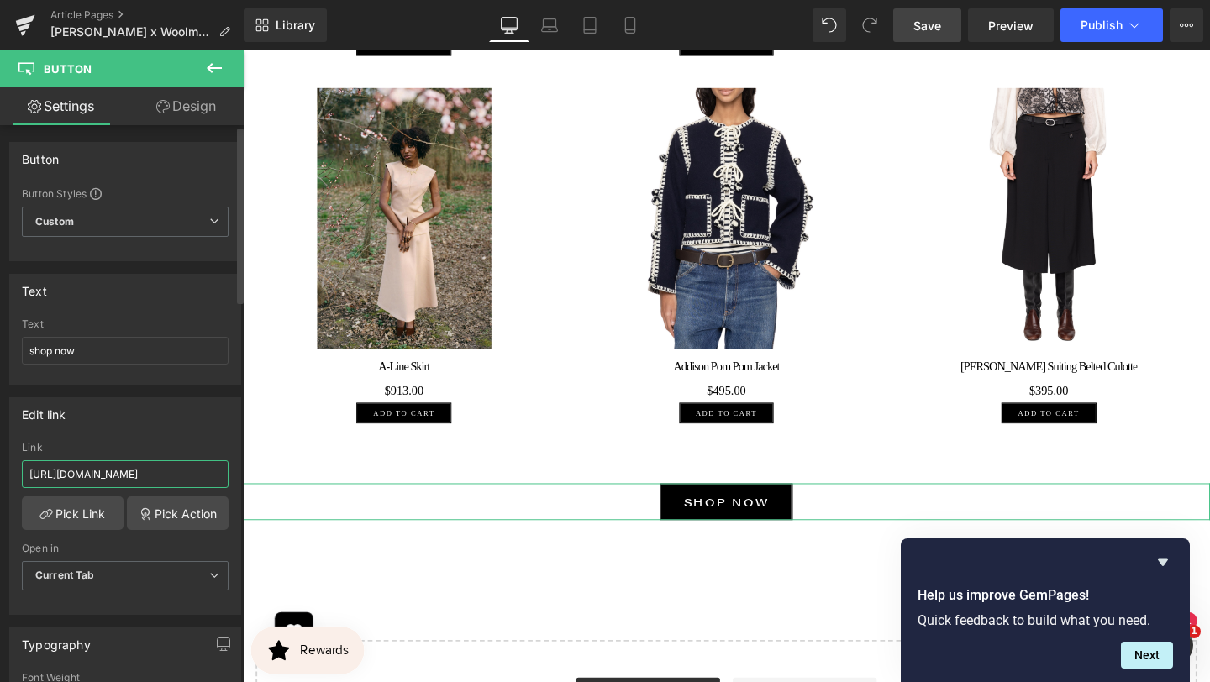
click at [189, 476] on input "[URL][DOMAIN_NAME]" at bounding box center [125, 474] width 207 height 28
click at [186, 476] on input "[URL][DOMAIN_NAME]" at bounding box center [125, 474] width 207 height 28
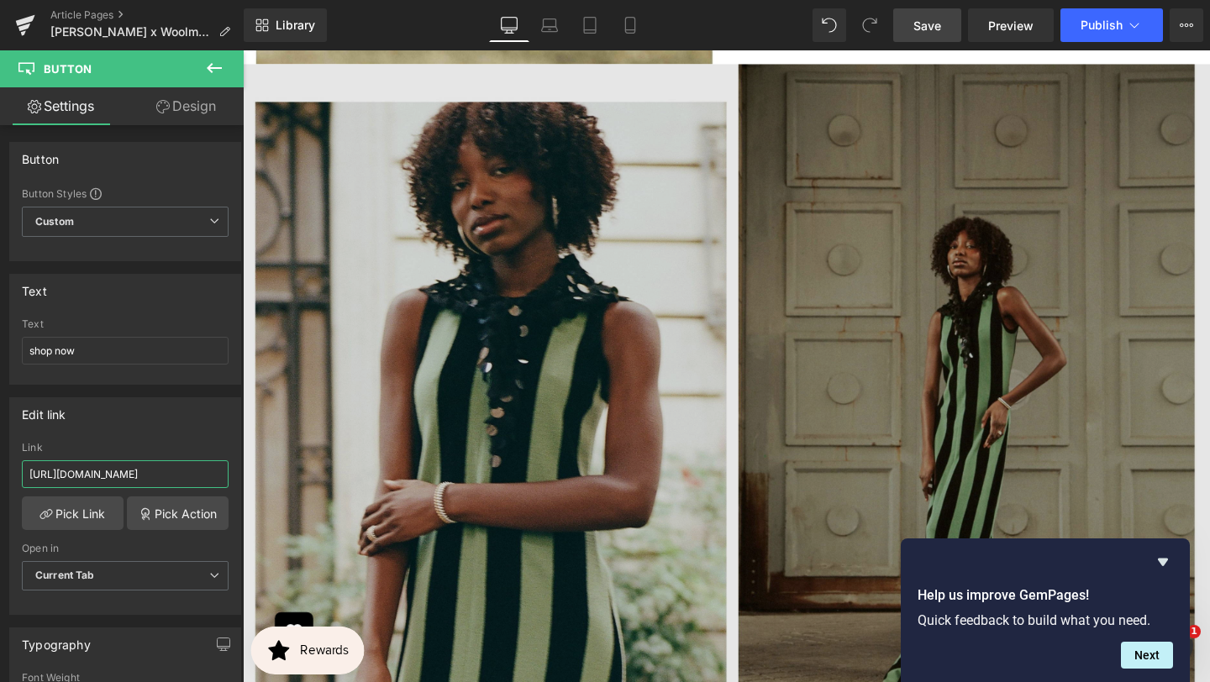
scroll to position [3046, 0]
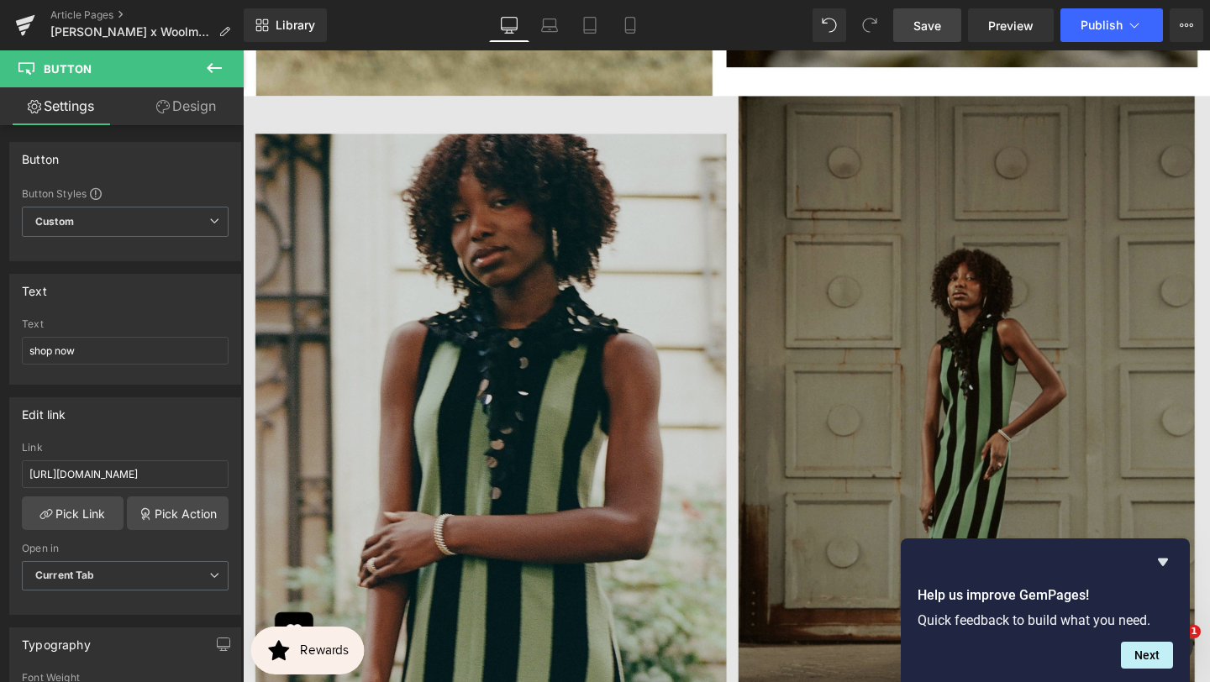
click at [737, 381] on img at bounding box center [751, 479] width 1017 height 763
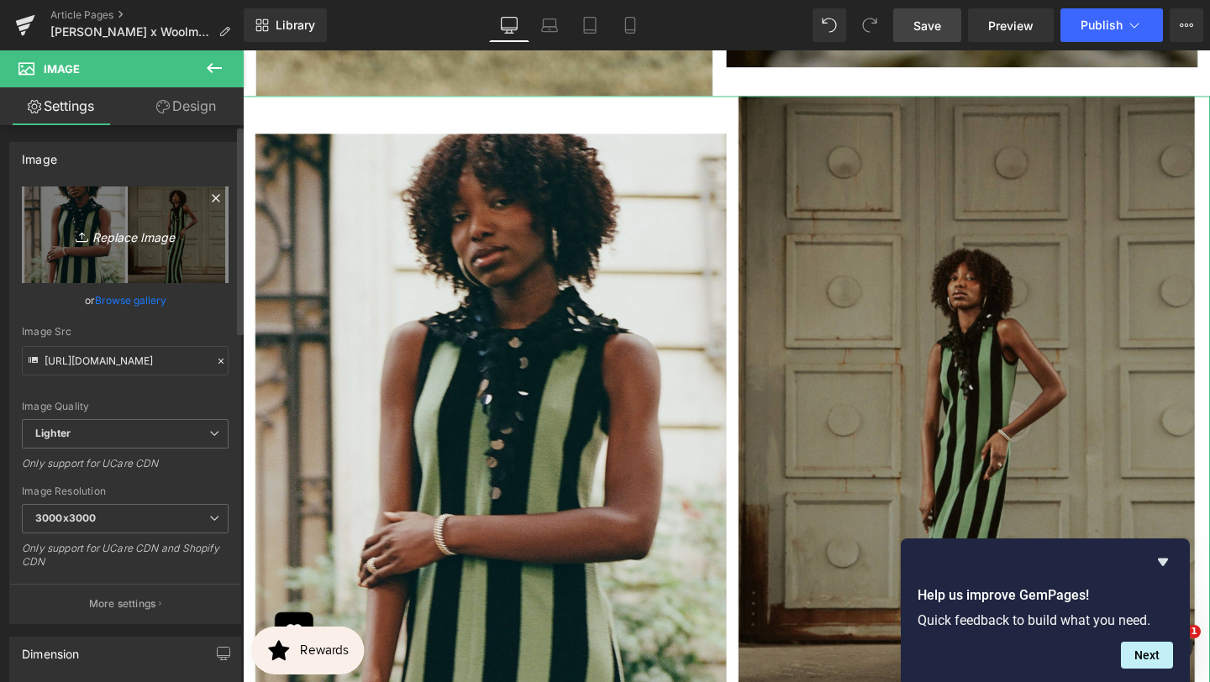
click at [129, 233] on icon "Replace Image" at bounding box center [125, 234] width 134 height 21
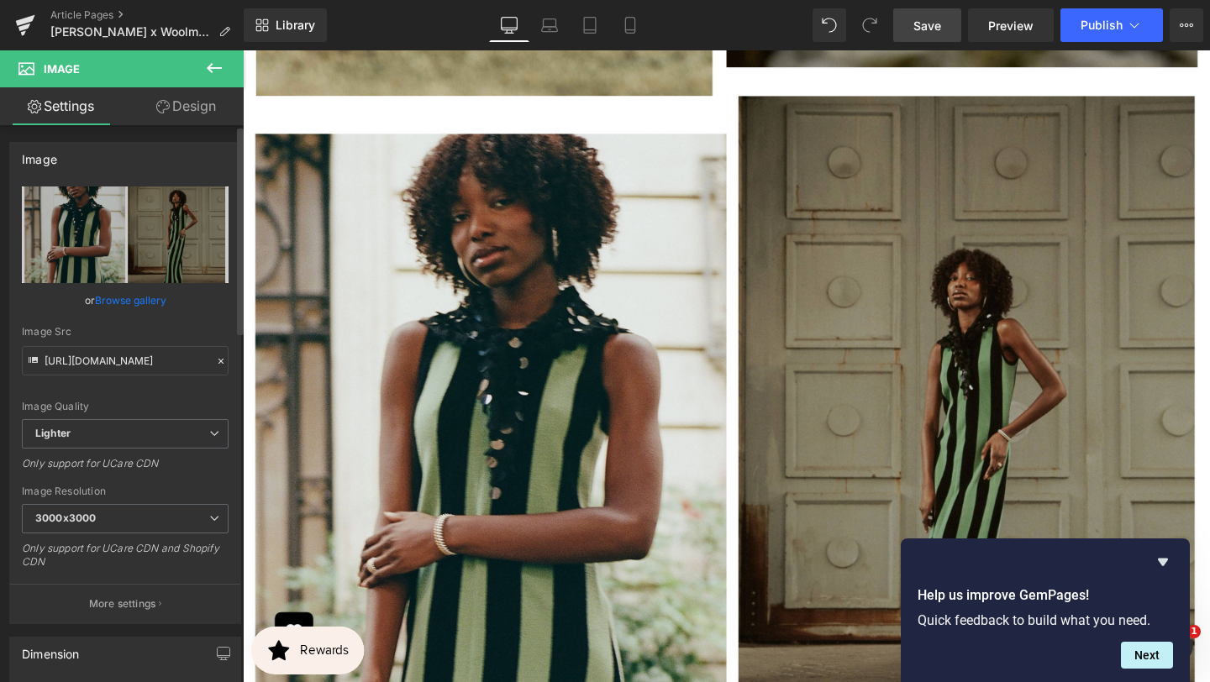
type input "C:\fakepath\x (4000 x 3000 px) (4).jpg"
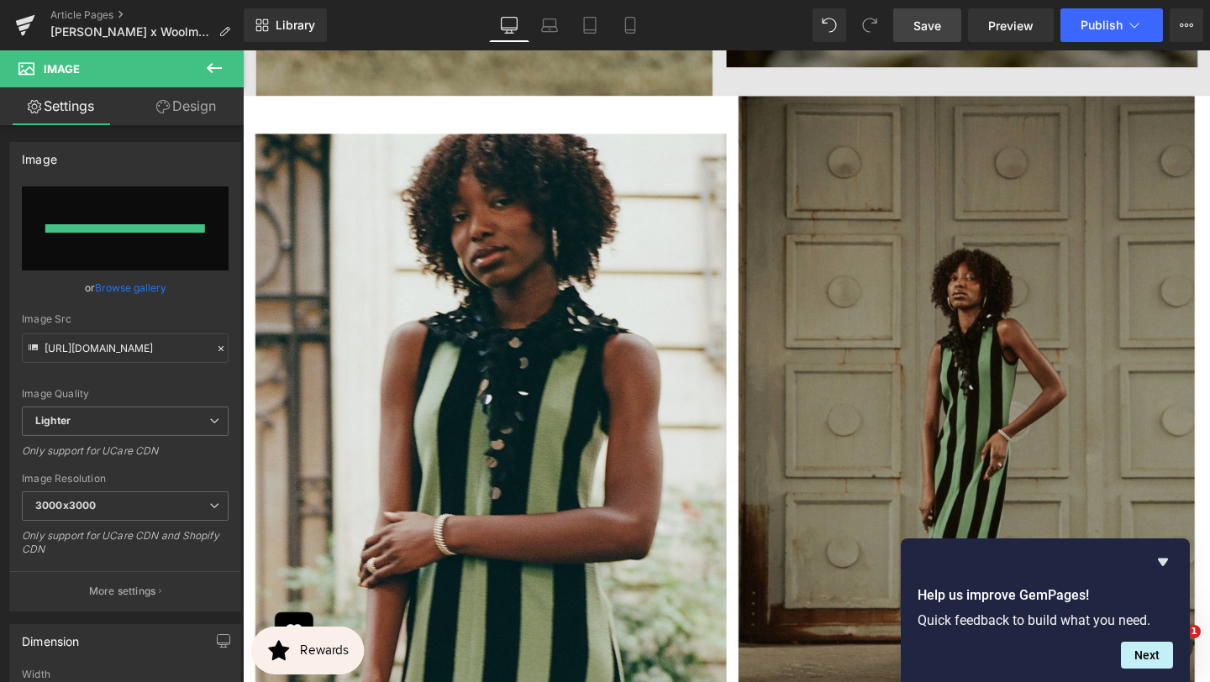
type input "[URL][DOMAIN_NAME]"
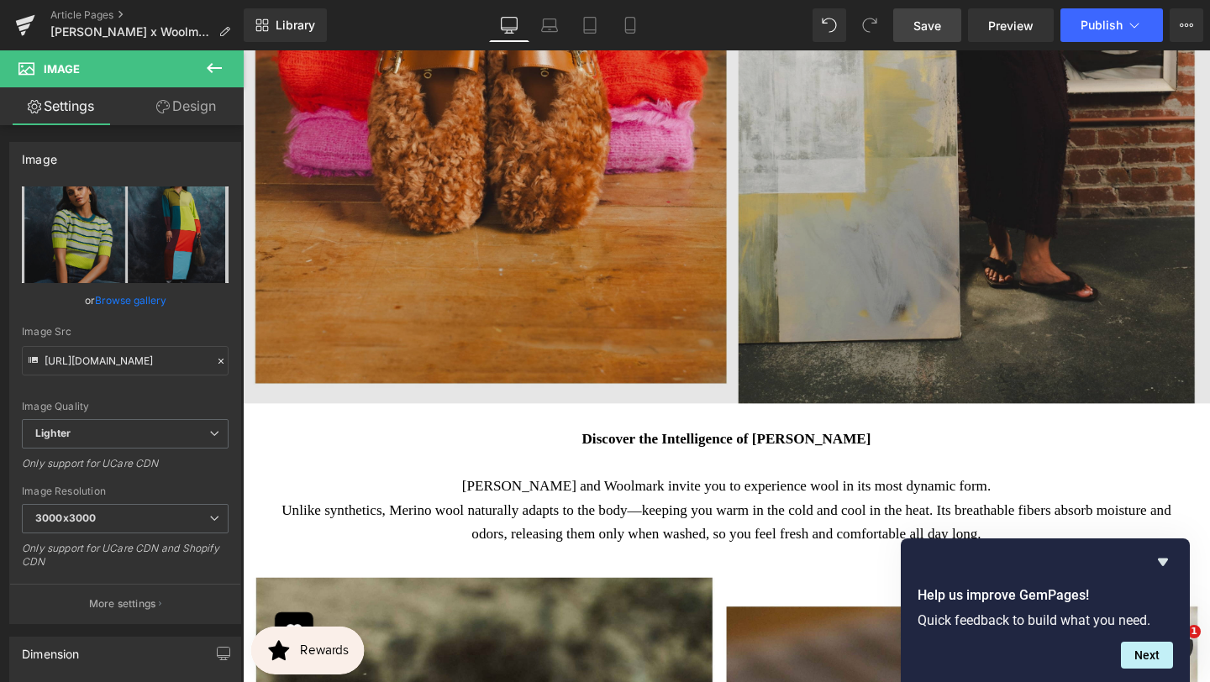
scroll to position [1502, 0]
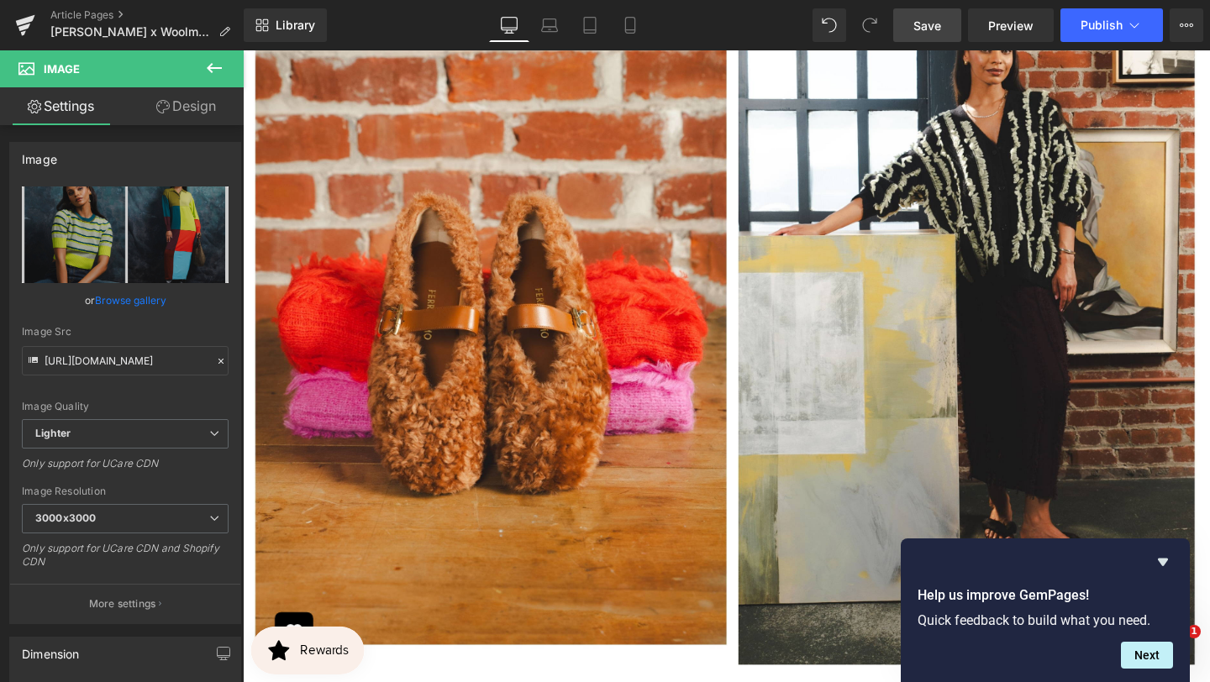
click at [930, 25] on span "Save" at bounding box center [927, 26] width 28 height 18
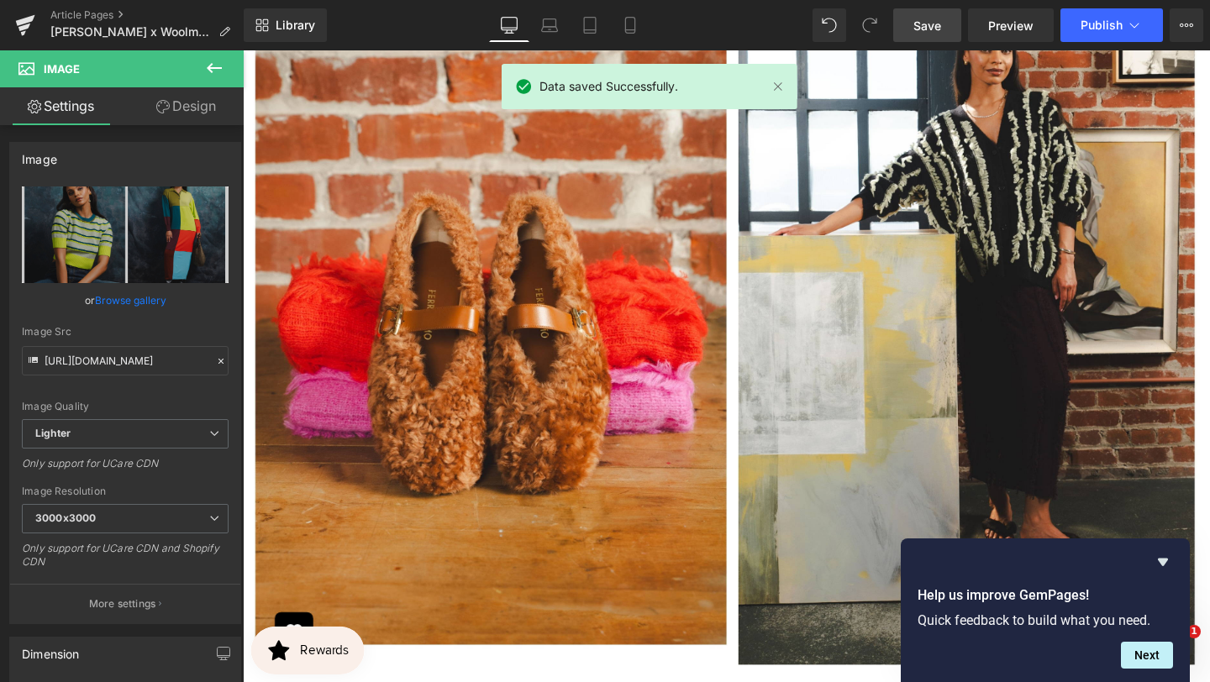
click at [1143, 7] on div "Library Desktop Desktop Laptop Tablet Mobile Save Preview Publish Scheduled Vie…" at bounding box center [727, 25] width 966 height 50
click at [1135, 21] on icon at bounding box center [1134, 25] width 17 height 17
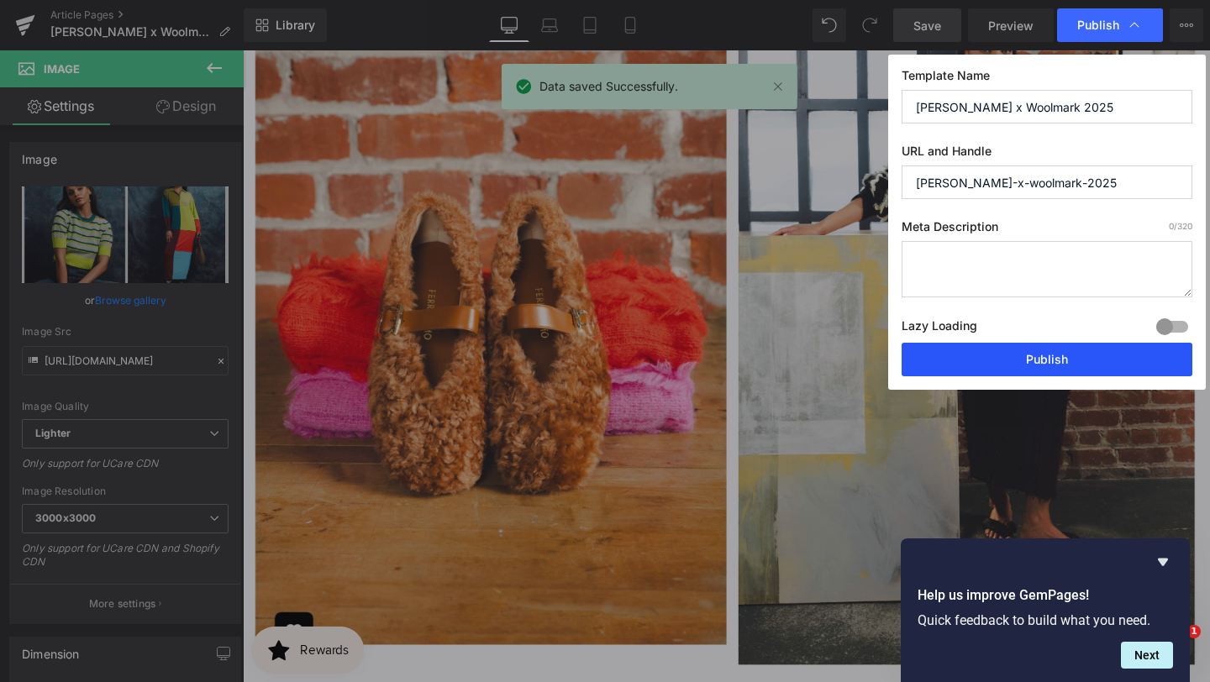
click at [1008, 354] on button "Publish" at bounding box center [1047, 360] width 291 height 34
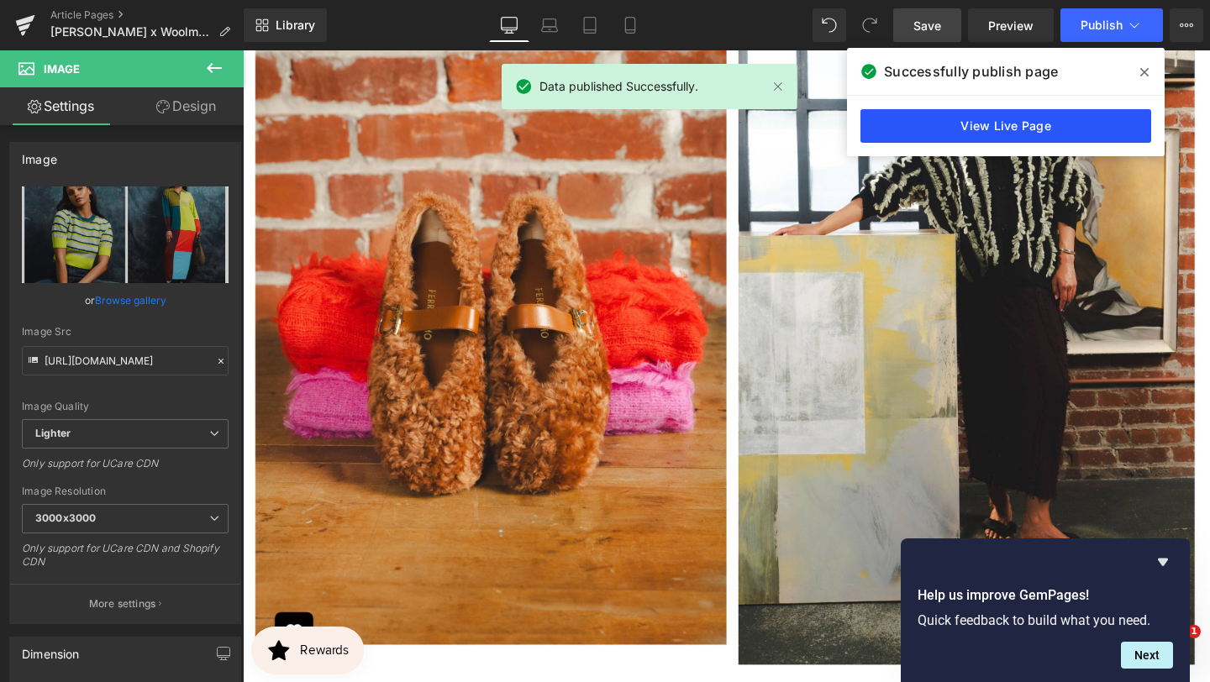
click at [1041, 121] on link "View Live Page" at bounding box center [1005, 126] width 291 height 34
